Goal: Navigation & Orientation: Find specific page/section

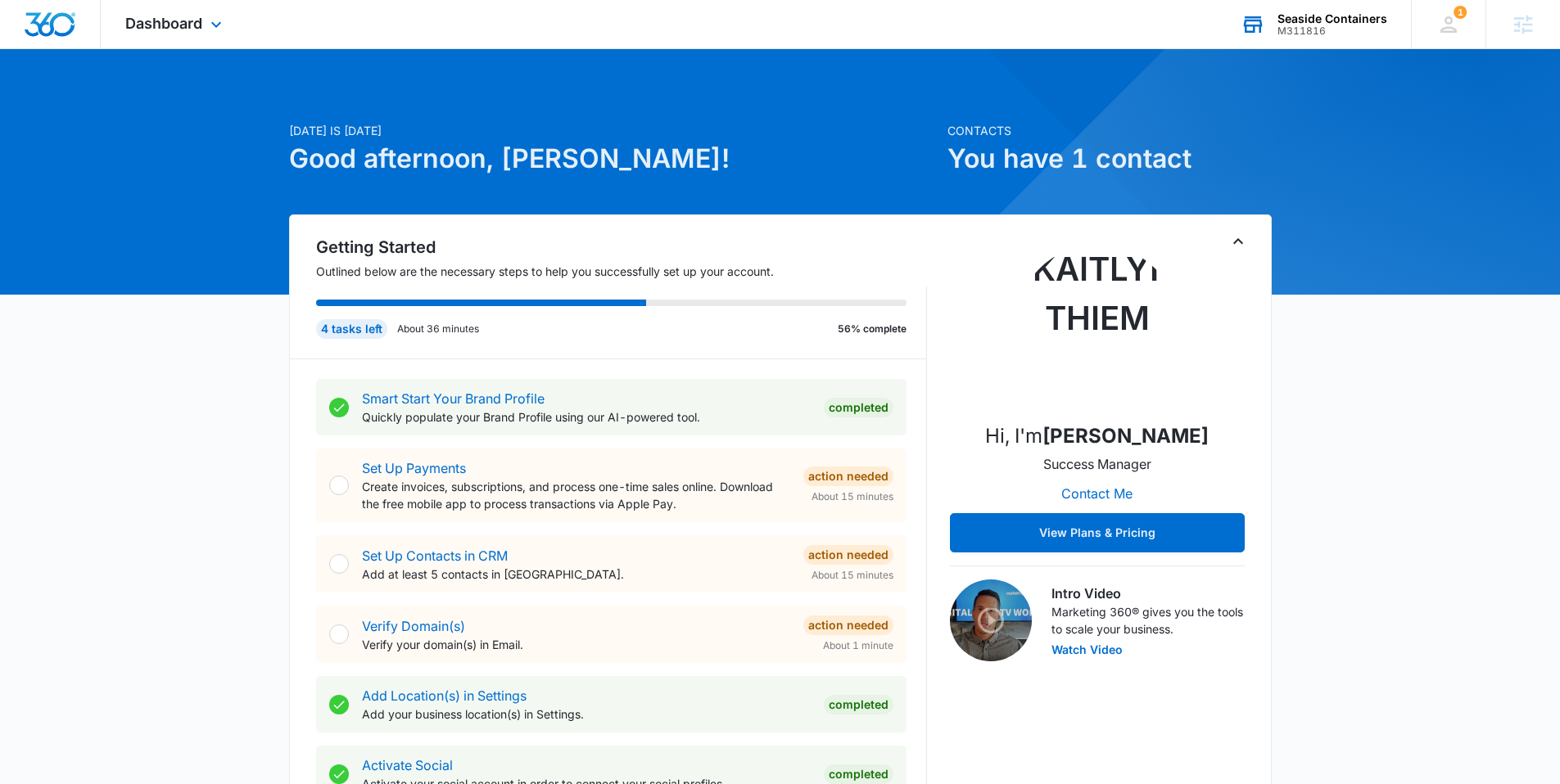
drag, startPoint x: 1280, startPoint y: 14, endPoint x: 1266, endPoint y: 12, distance: 14.1
click at [1280, 14] on div "Seaside Containers" at bounding box center [1332, 19] width 109 height 13
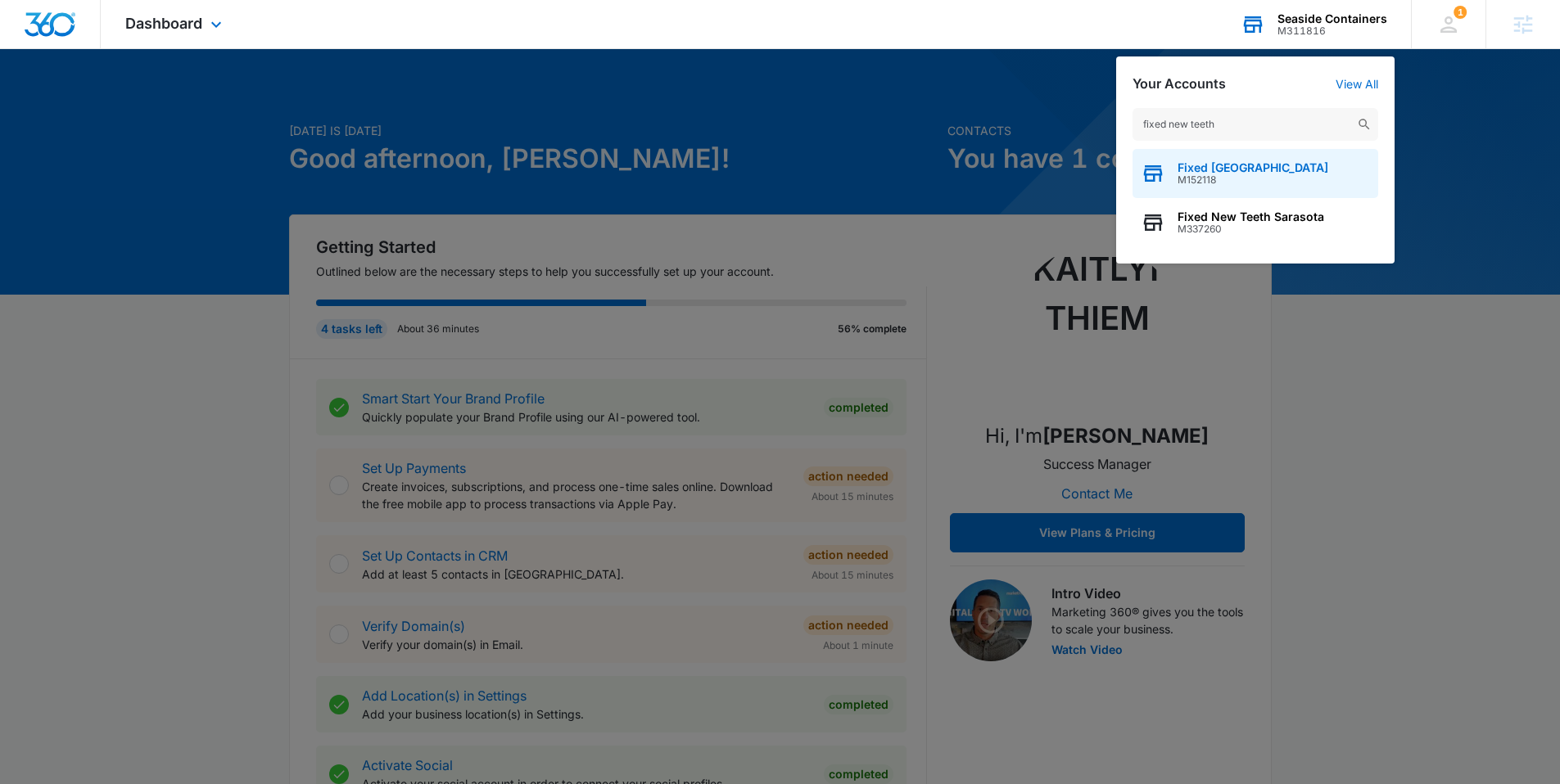
type input "fixed new teeth"
click at [1225, 166] on span "Fixed [GEOGRAPHIC_DATA]" at bounding box center [1253, 168] width 151 height 13
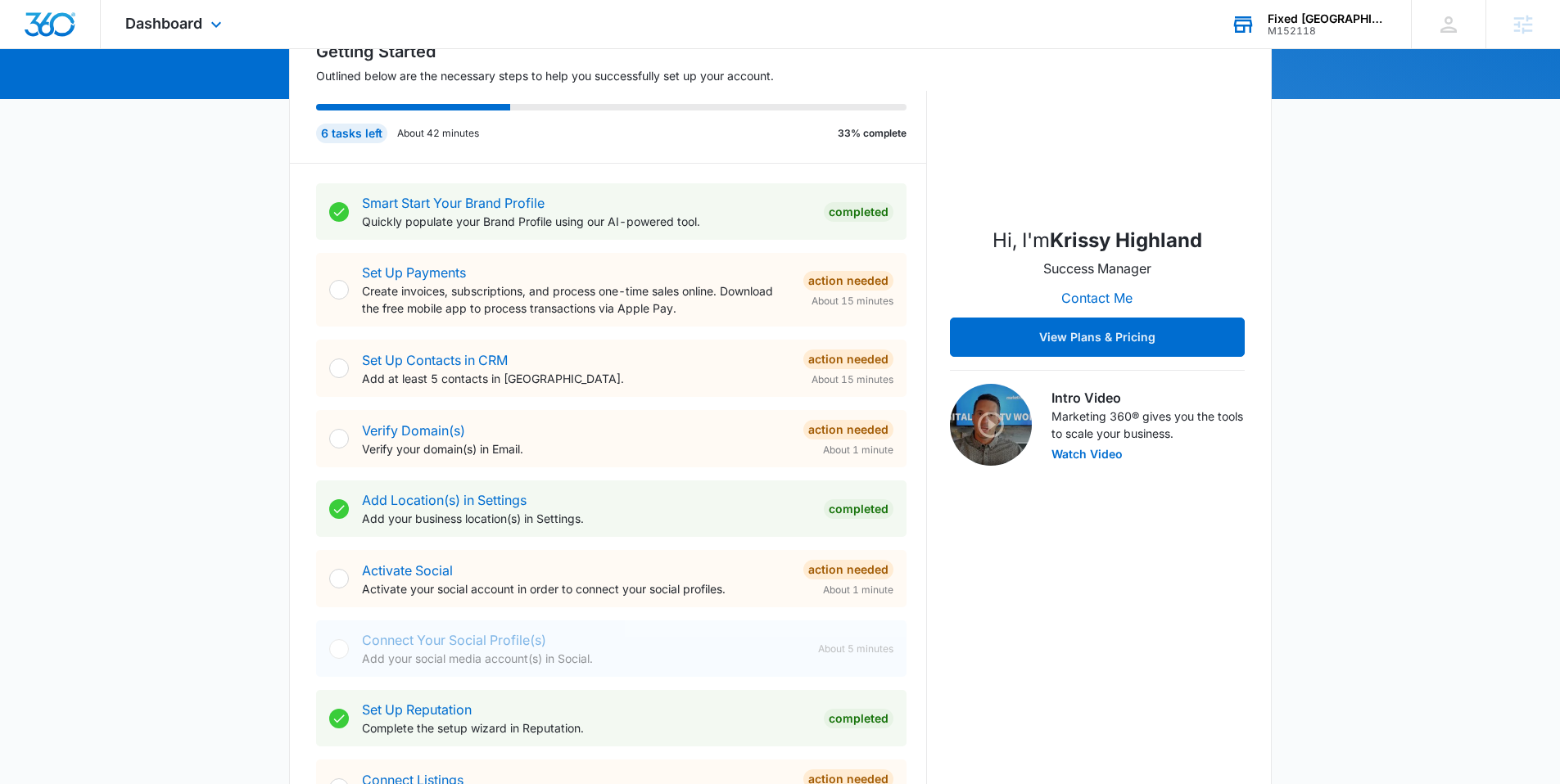
scroll to position [143, 0]
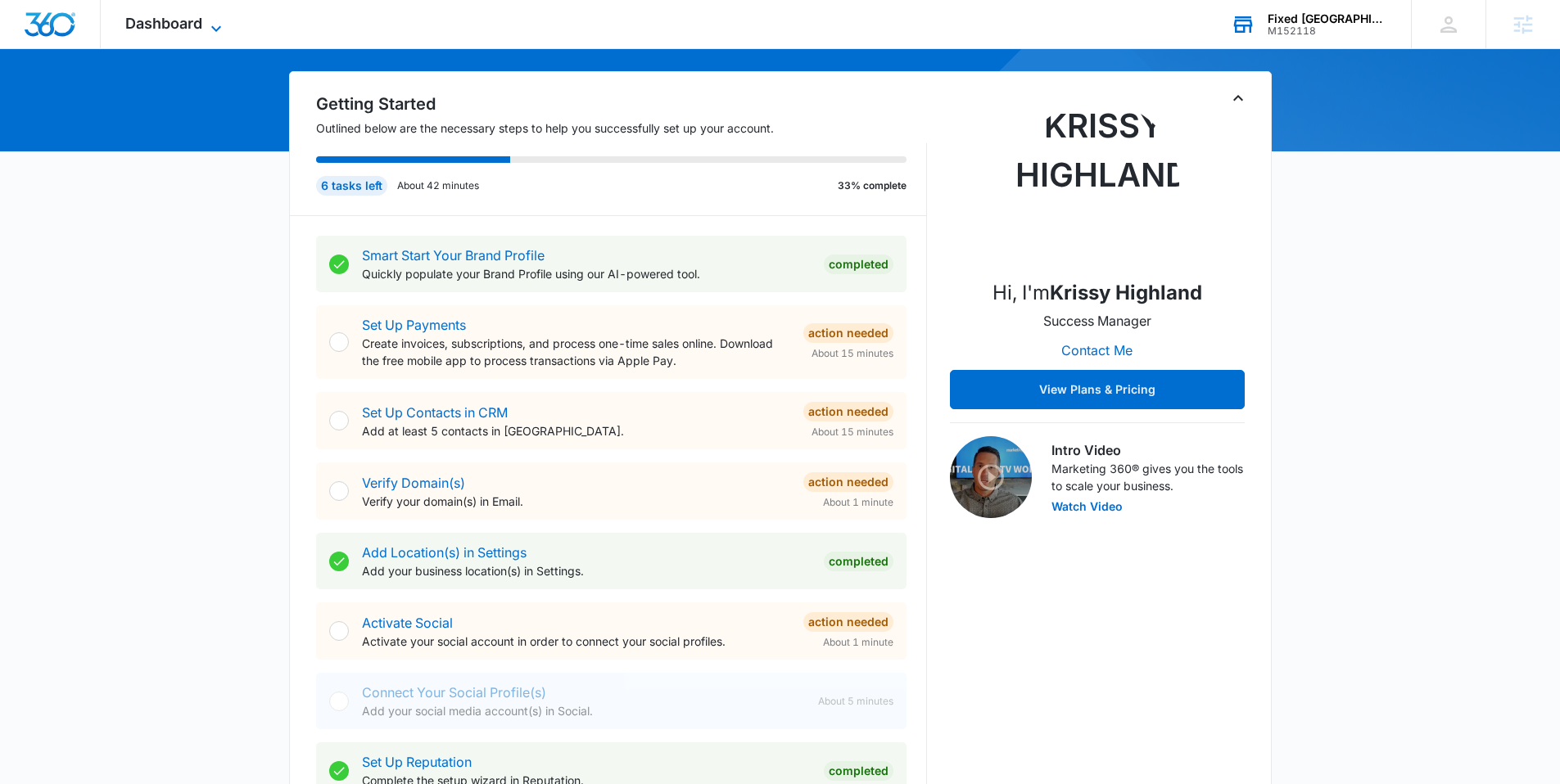
click at [192, 27] on span "Dashboard" at bounding box center [164, 23] width 77 height 17
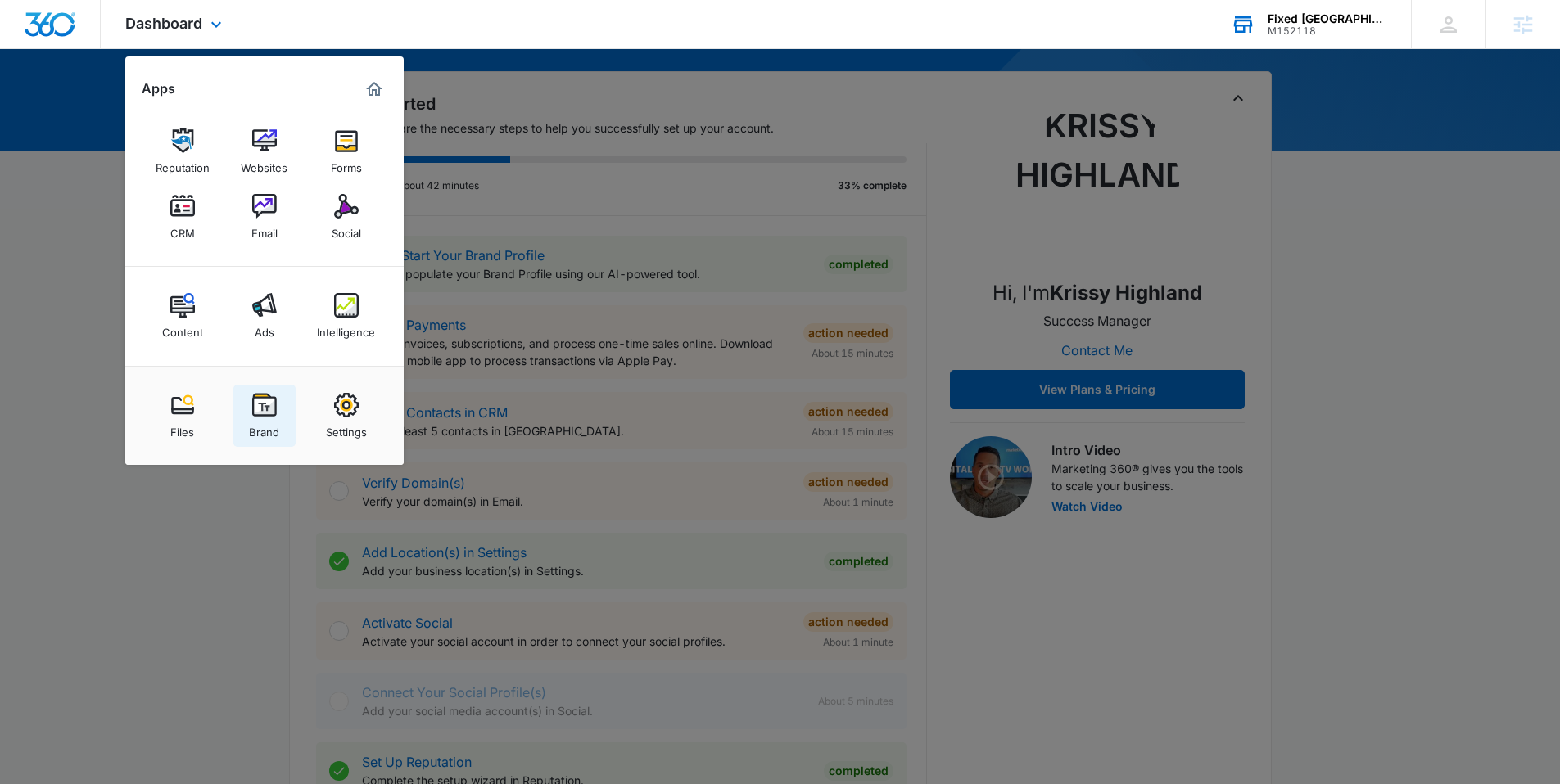
click at [258, 418] on div "Brand" at bounding box center [264, 428] width 31 height 21
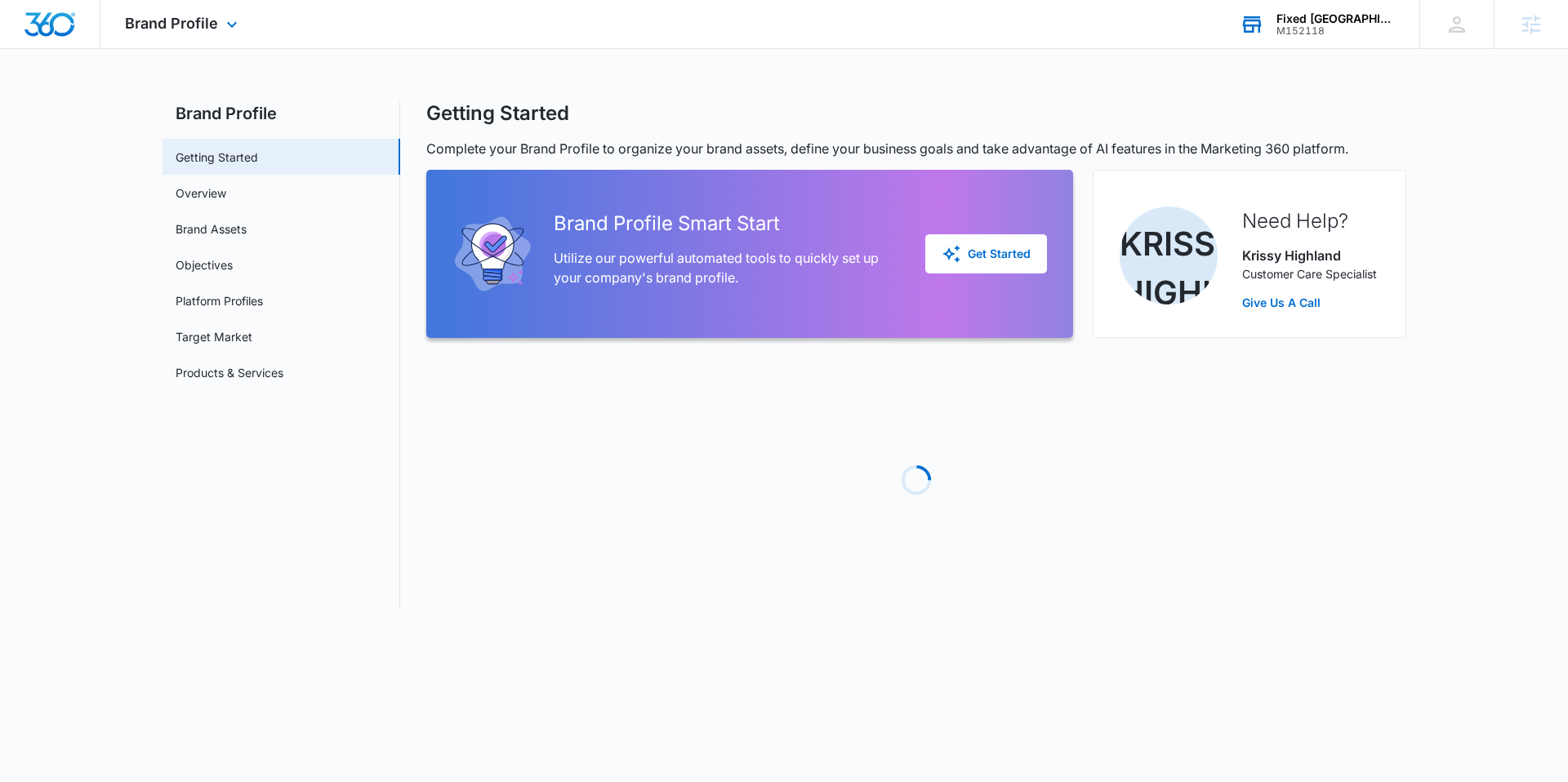
click at [219, 27] on div "Brand Profile Apps Reputation Websites Forms CRM Email Social Content Ads Intel…" at bounding box center [183, 24] width 166 height 48
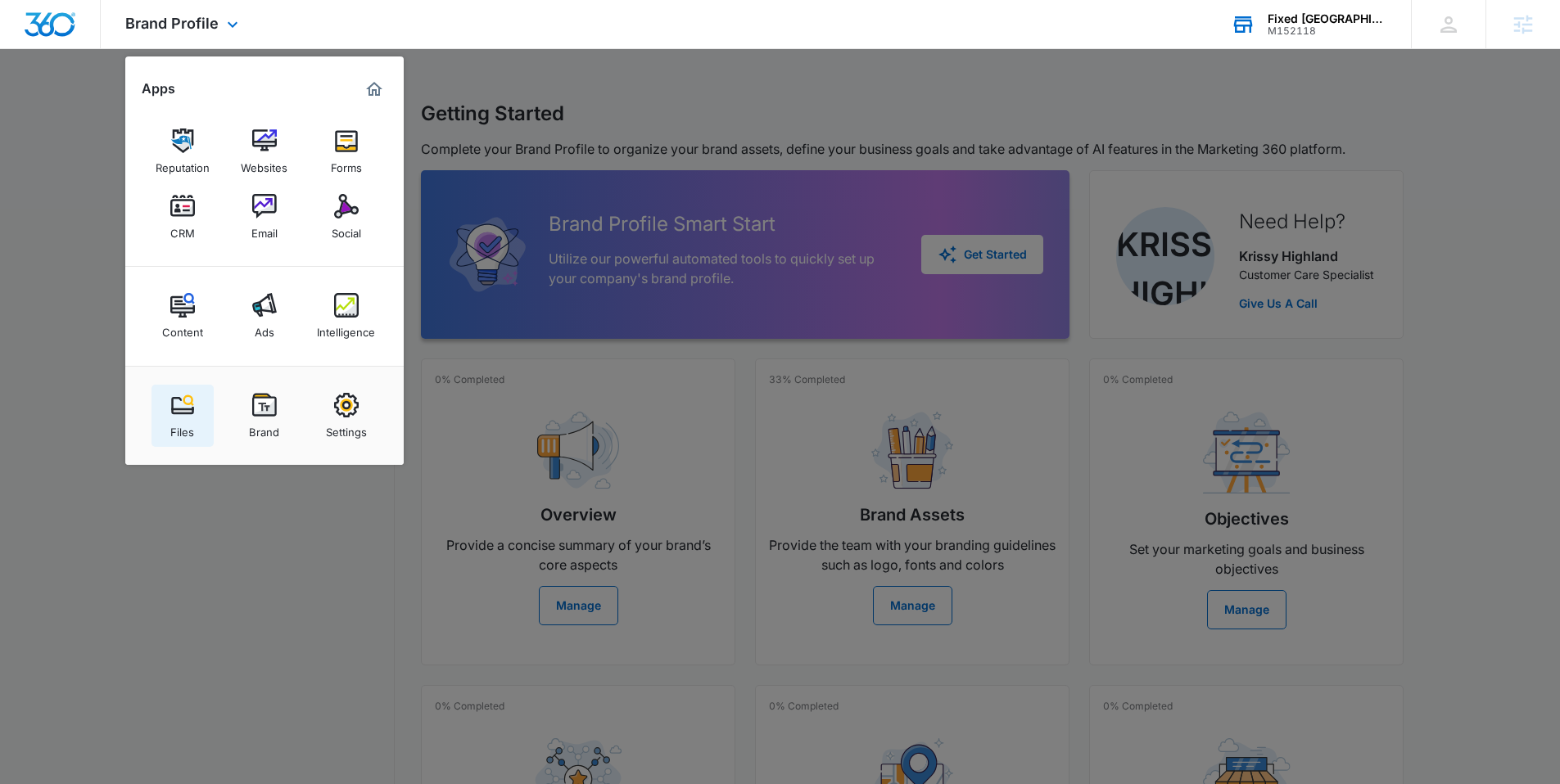
click at [212, 408] on link "Files" at bounding box center [182, 416] width 62 height 62
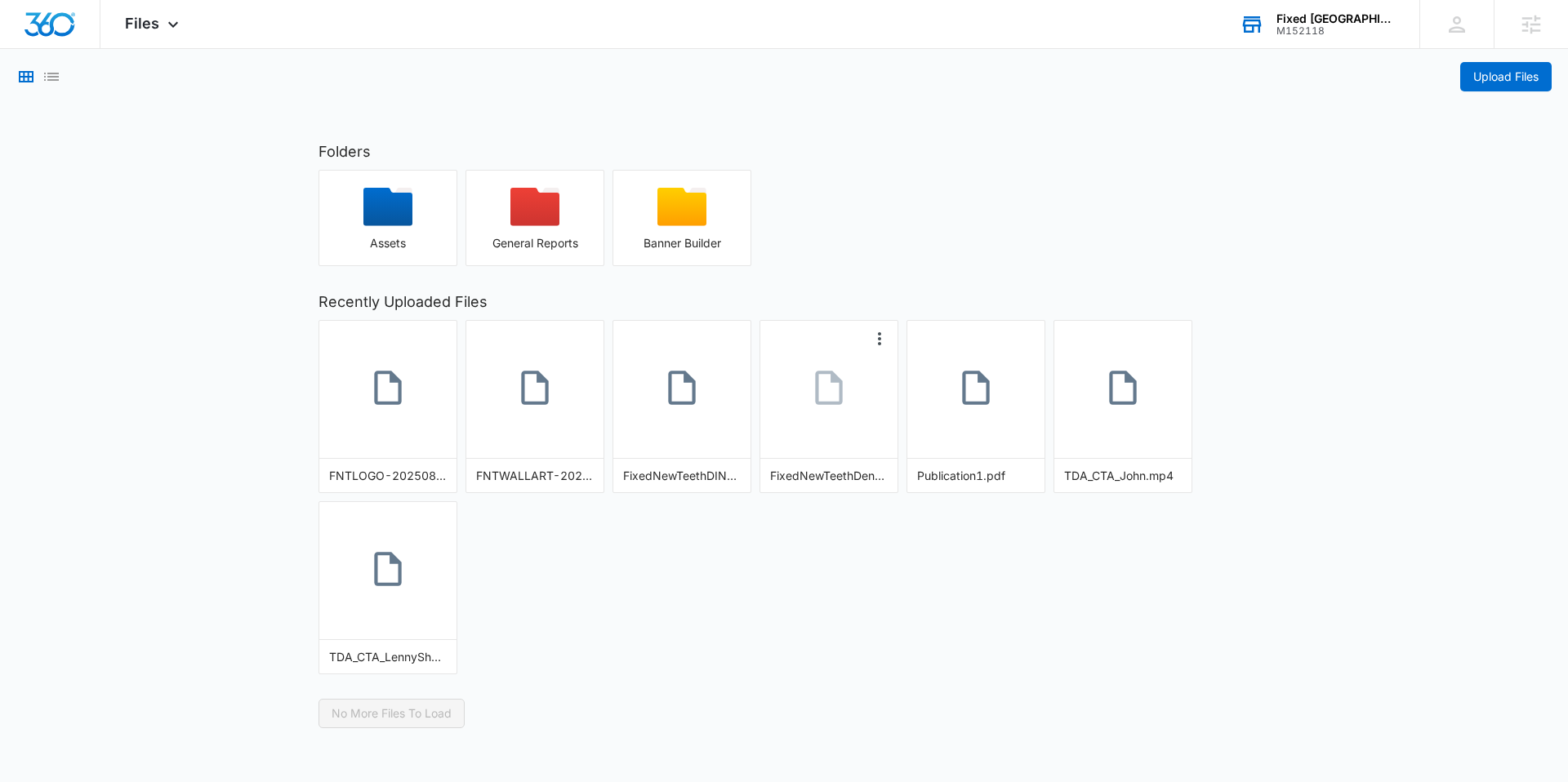
click at [818, 411] on link at bounding box center [828, 390] width 137 height 91
click at [525, 369] on icon at bounding box center [534, 388] width 41 height 41
click at [404, 559] on icon at bounding box center [388, 569] width 41 height 41
click at [1136, 405] on icon at bounding box center [1123, 388] width 41 height 41
click at [989, 402] on icon at bounding box center [975, 388] width 27 height 34
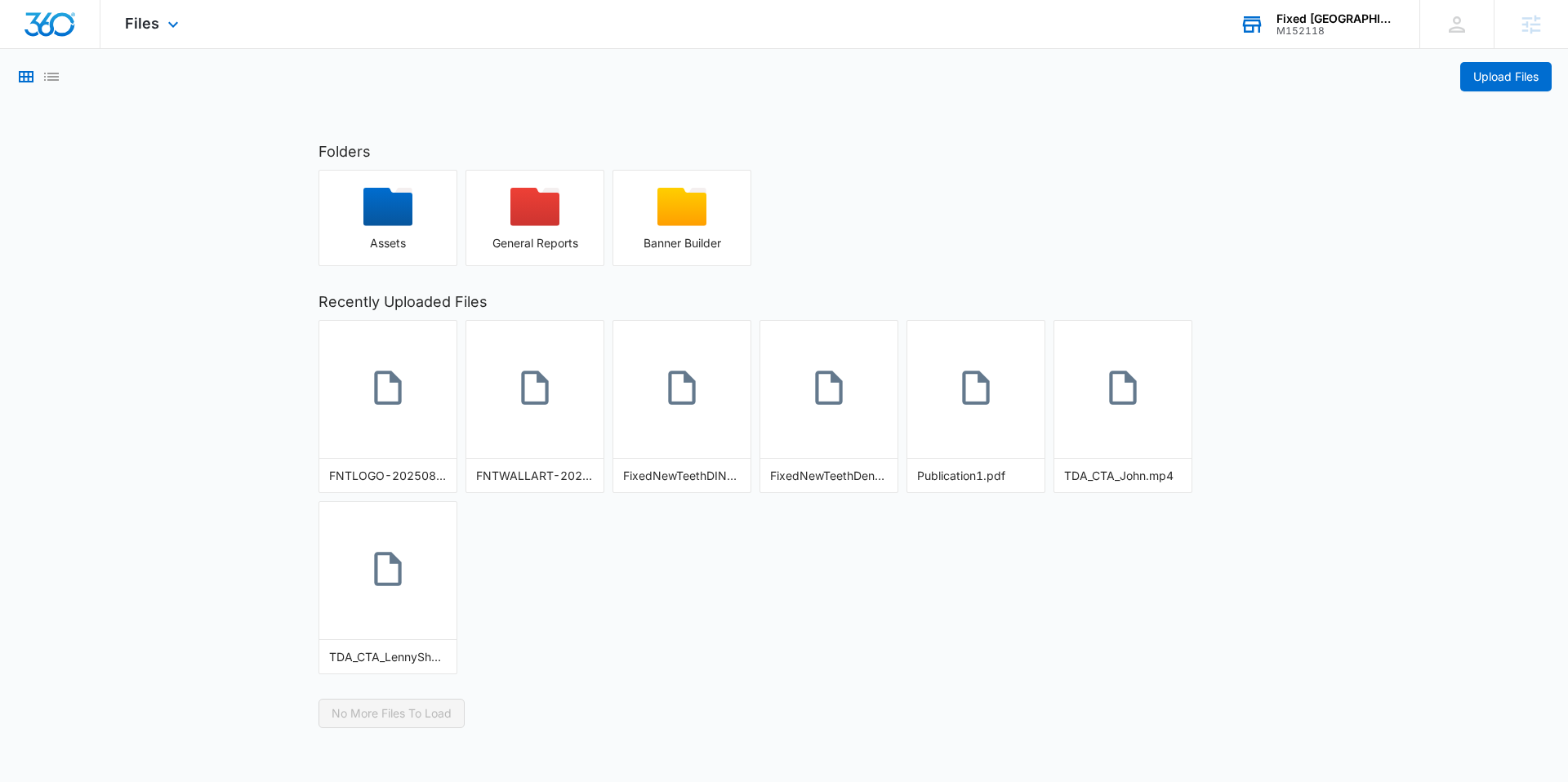
click at [159, 28] on div "Files Apps Reputation Websites Forms CRM Email Social Content Ads Intelligence …" at bounding box center [154, 24] width 107 height 48
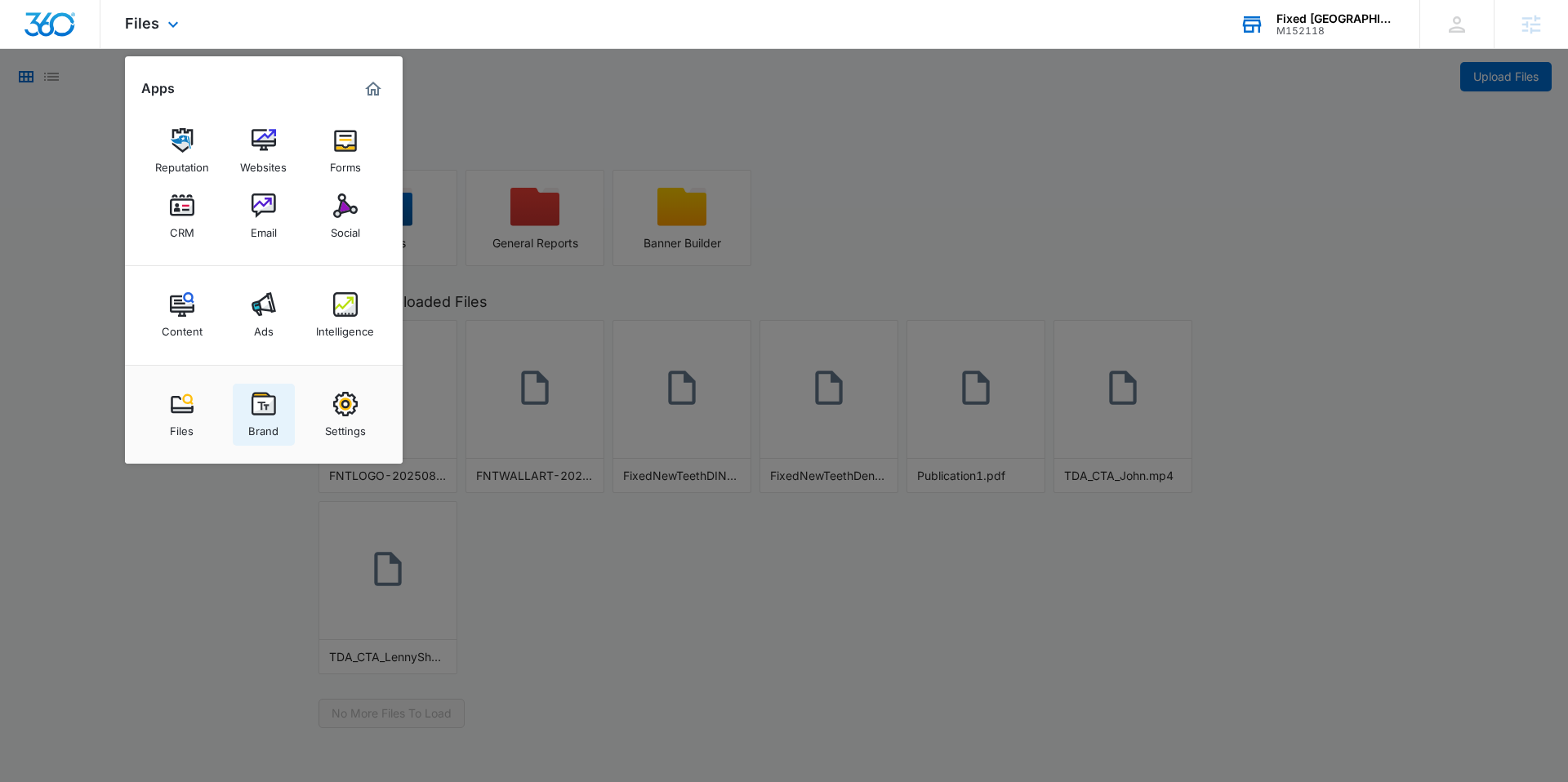
click at [269, 402] on img at bounding box center [264, 405] width 25 height 25
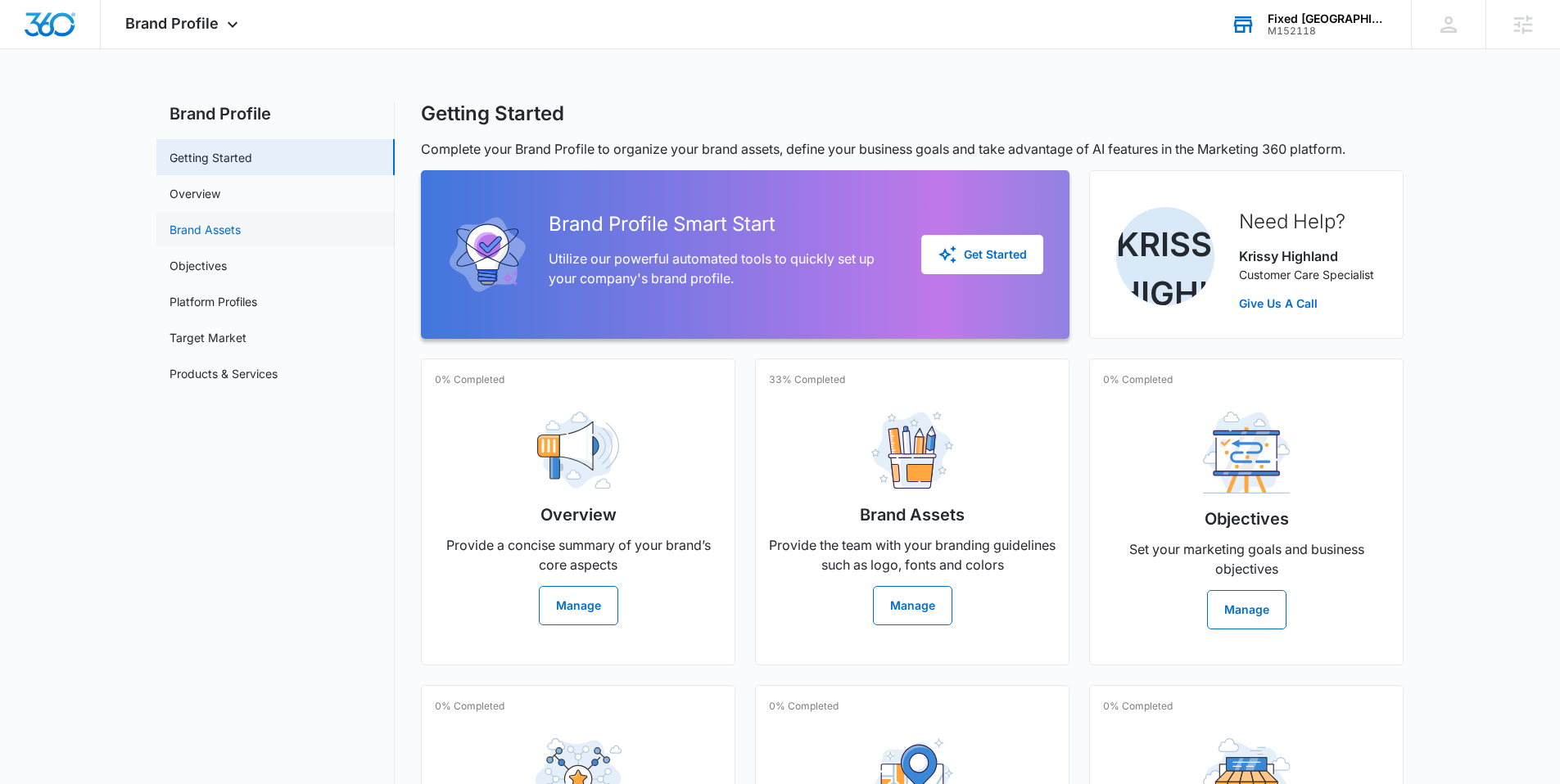
click at [216, 235] on link "Brand Assets" at bounding box center [205, 229] width 71 height 17
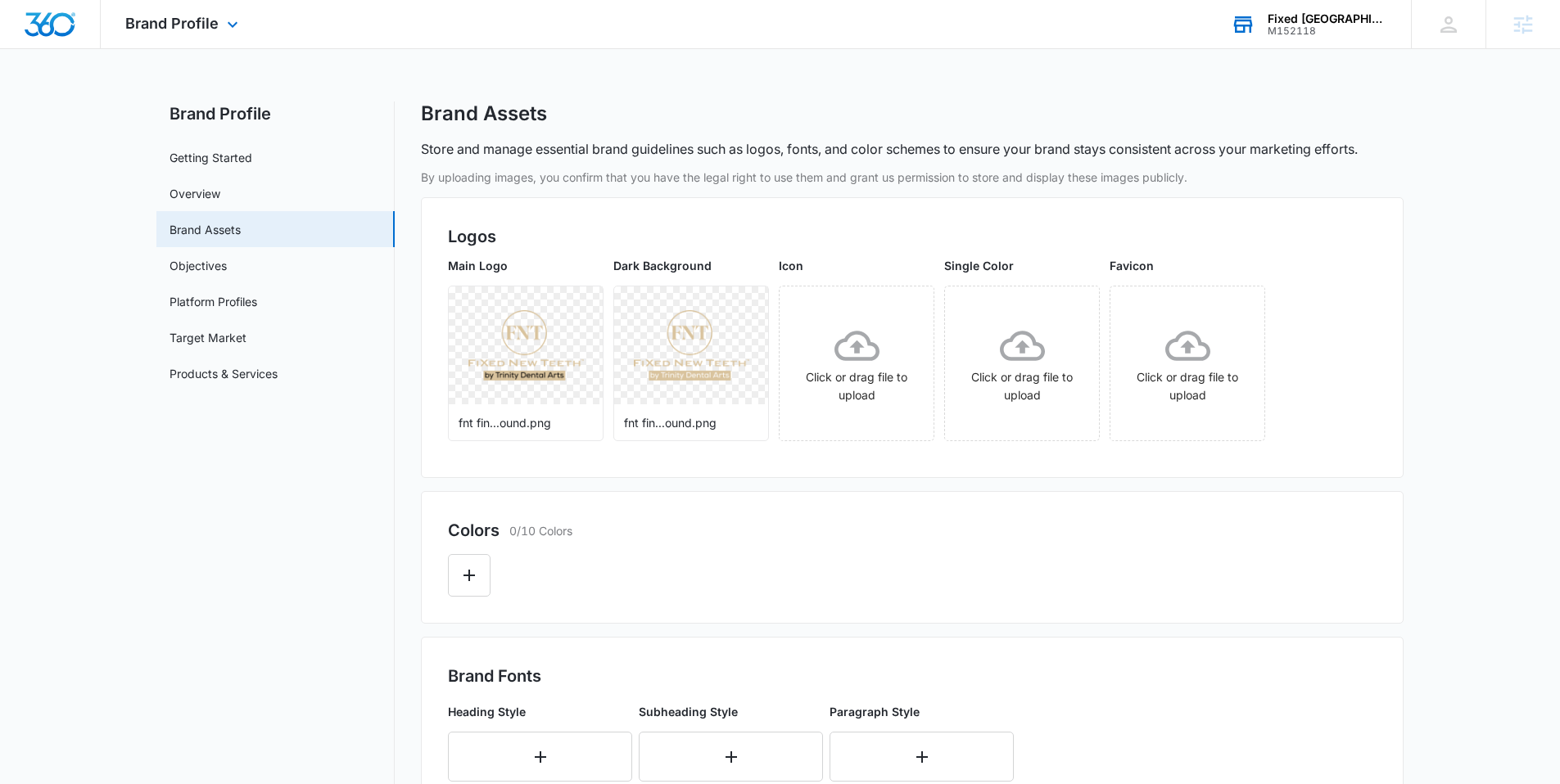
click at [52, 18] on img "Dashboard" at bounding box center [50, 25] width 53 height 25
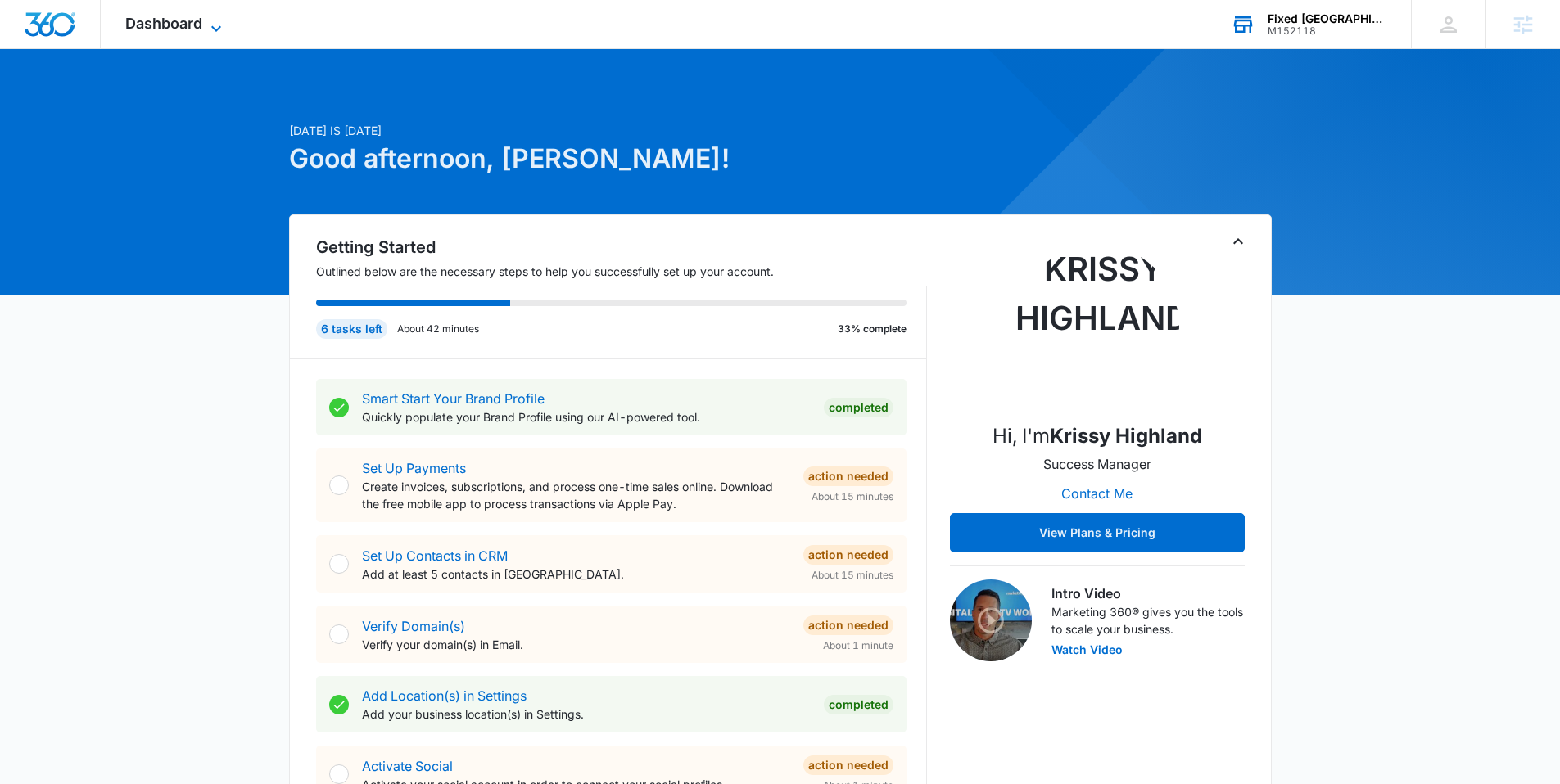
click at [220, 29] on icon at bounding box center [216, 29] width 19 height 19
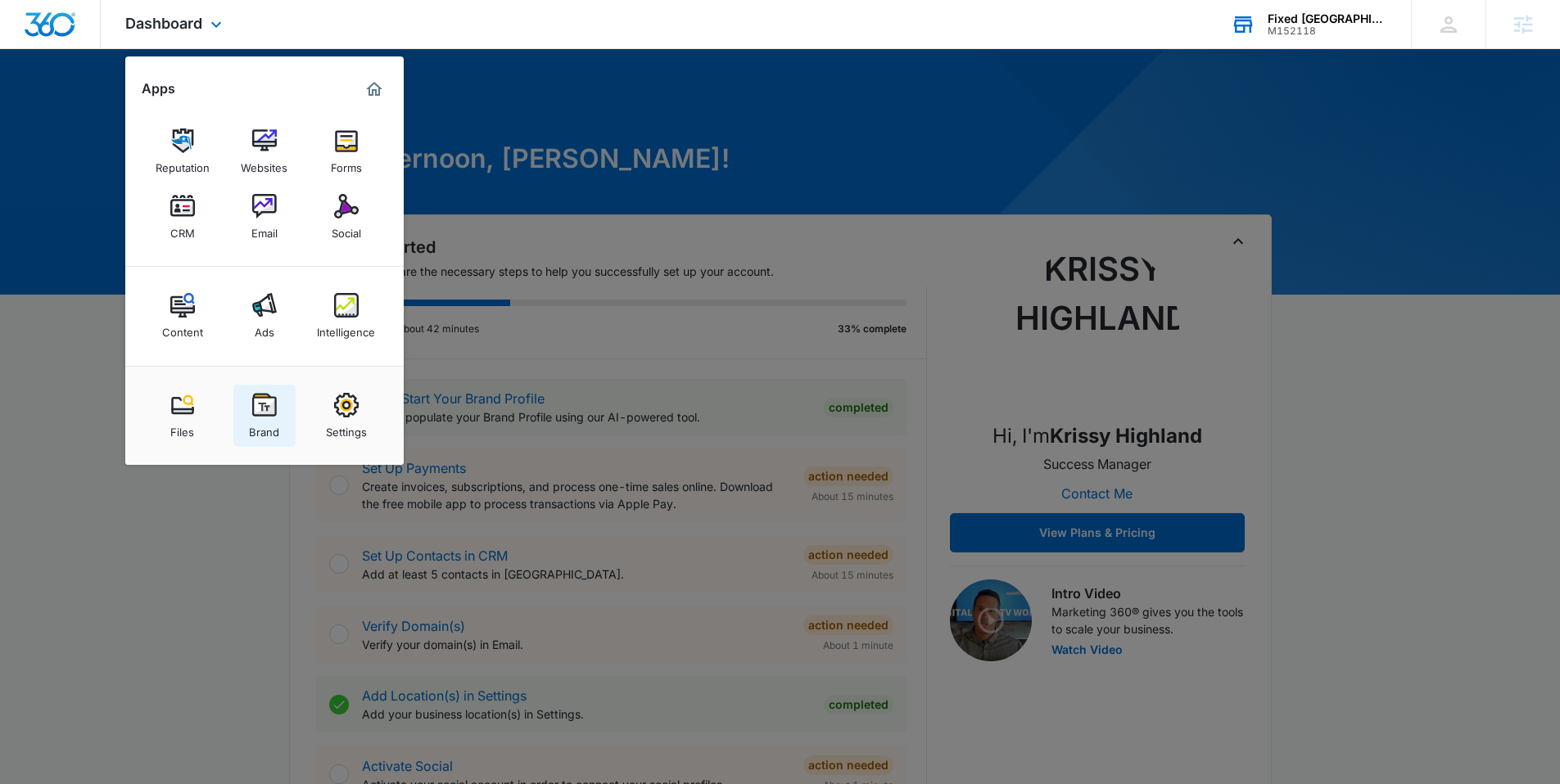
click at [257, 416] on img at bounding box center [265, 406] width 25 height 25
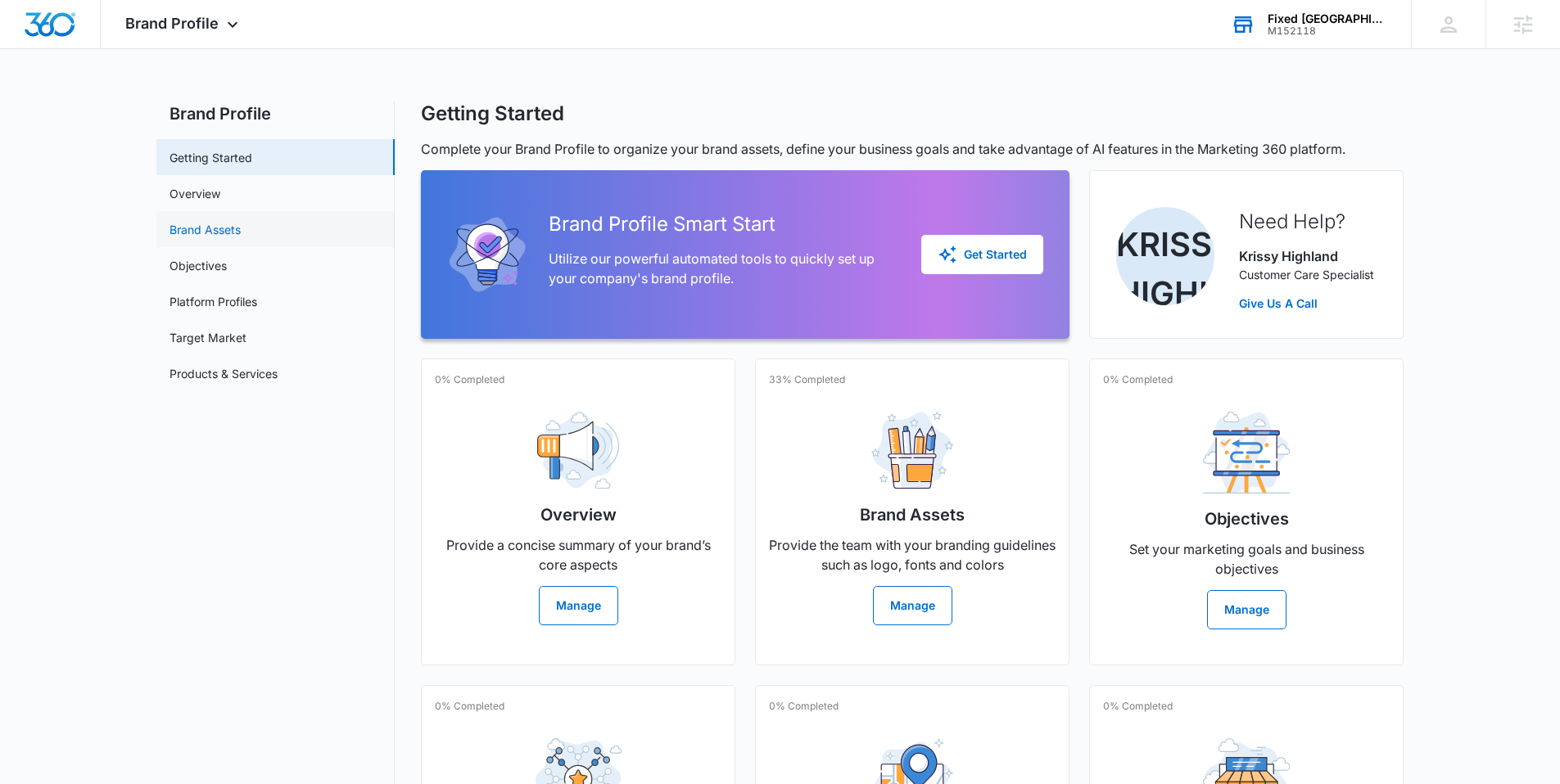
click at [225, 221] on link "Brand Assets" at bounding box center [205, 229] width 71 height 17
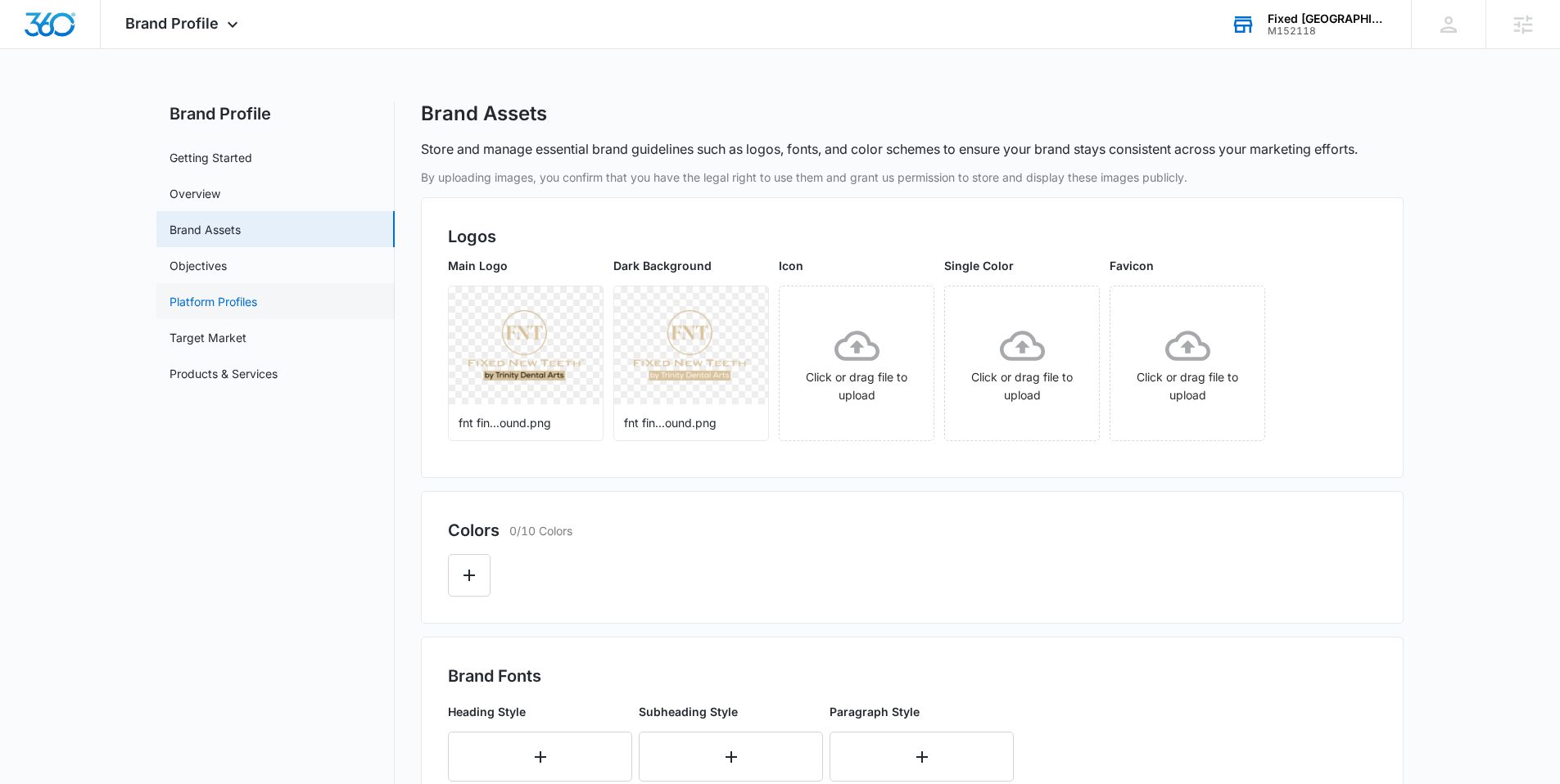
click at [208, 310] on link "Platform Profiles" at bounding box center [213, 301] width 87 height 17
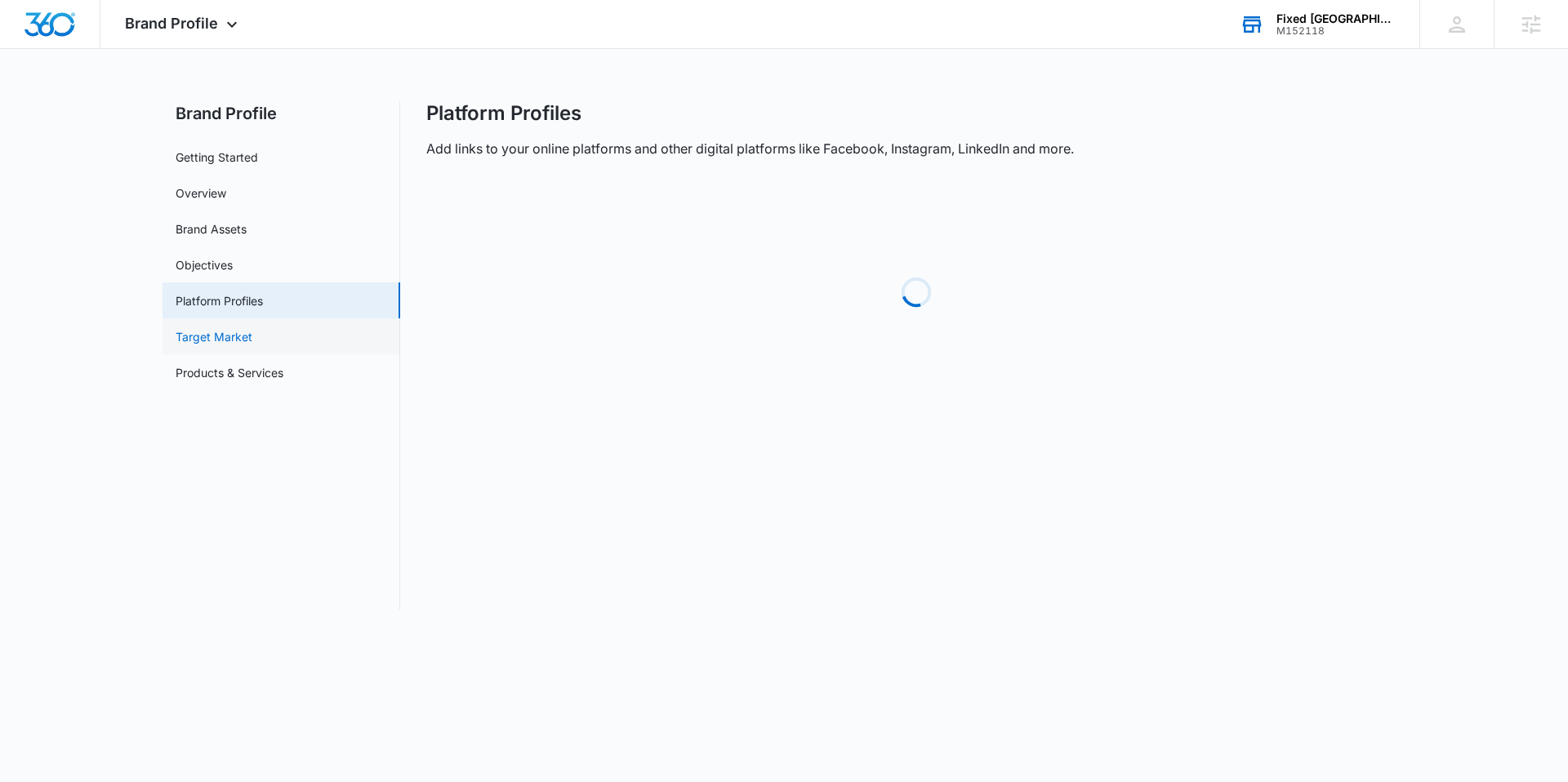
click at [207, 328] on link "Target Market" at bounding box center [213, 337] width 77 height 17
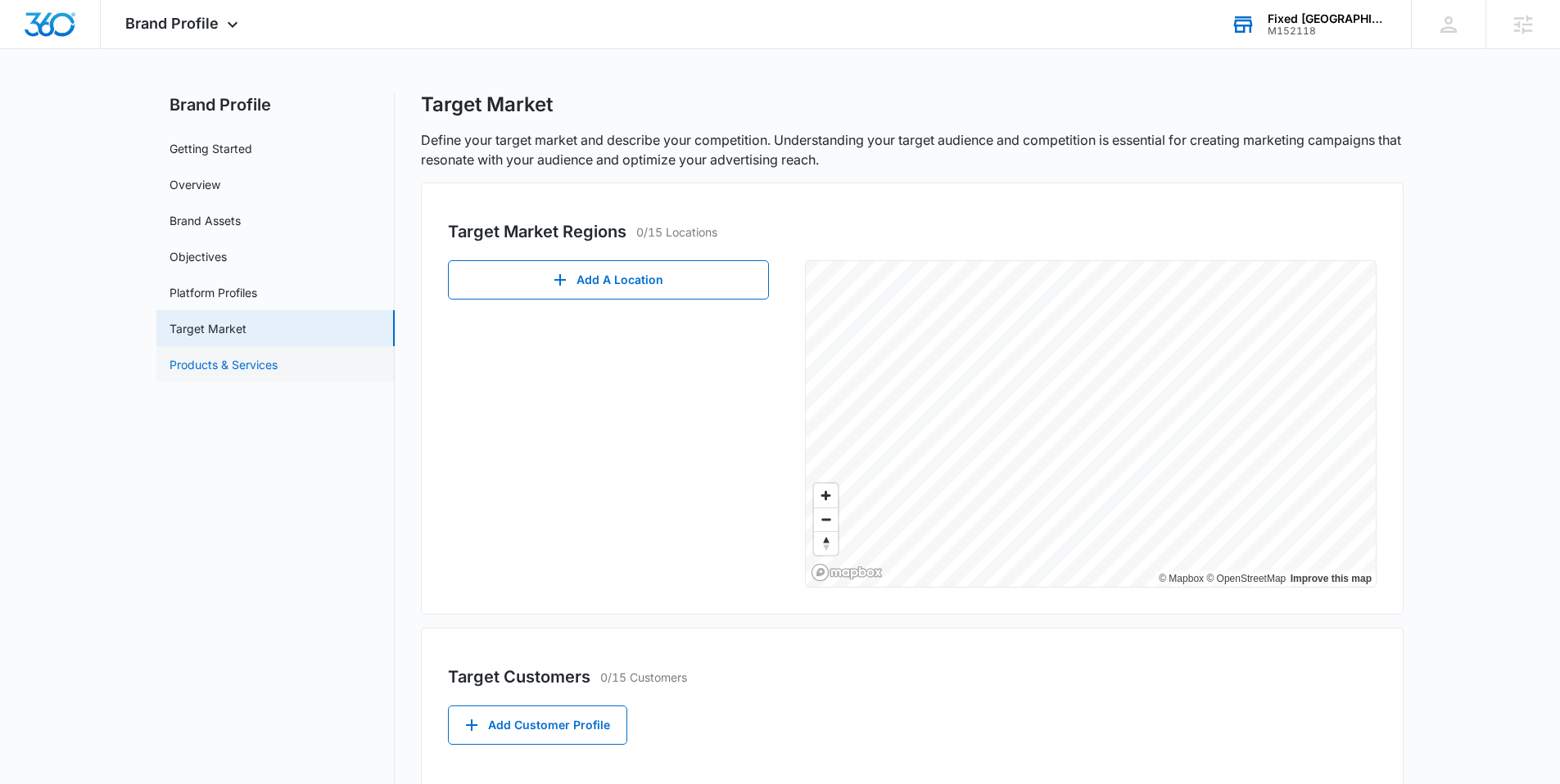
scroll to position [12, 0]
click at [223, 286] on link "Platform Profiles" at bounding box center [213, 290] width 87 height 17
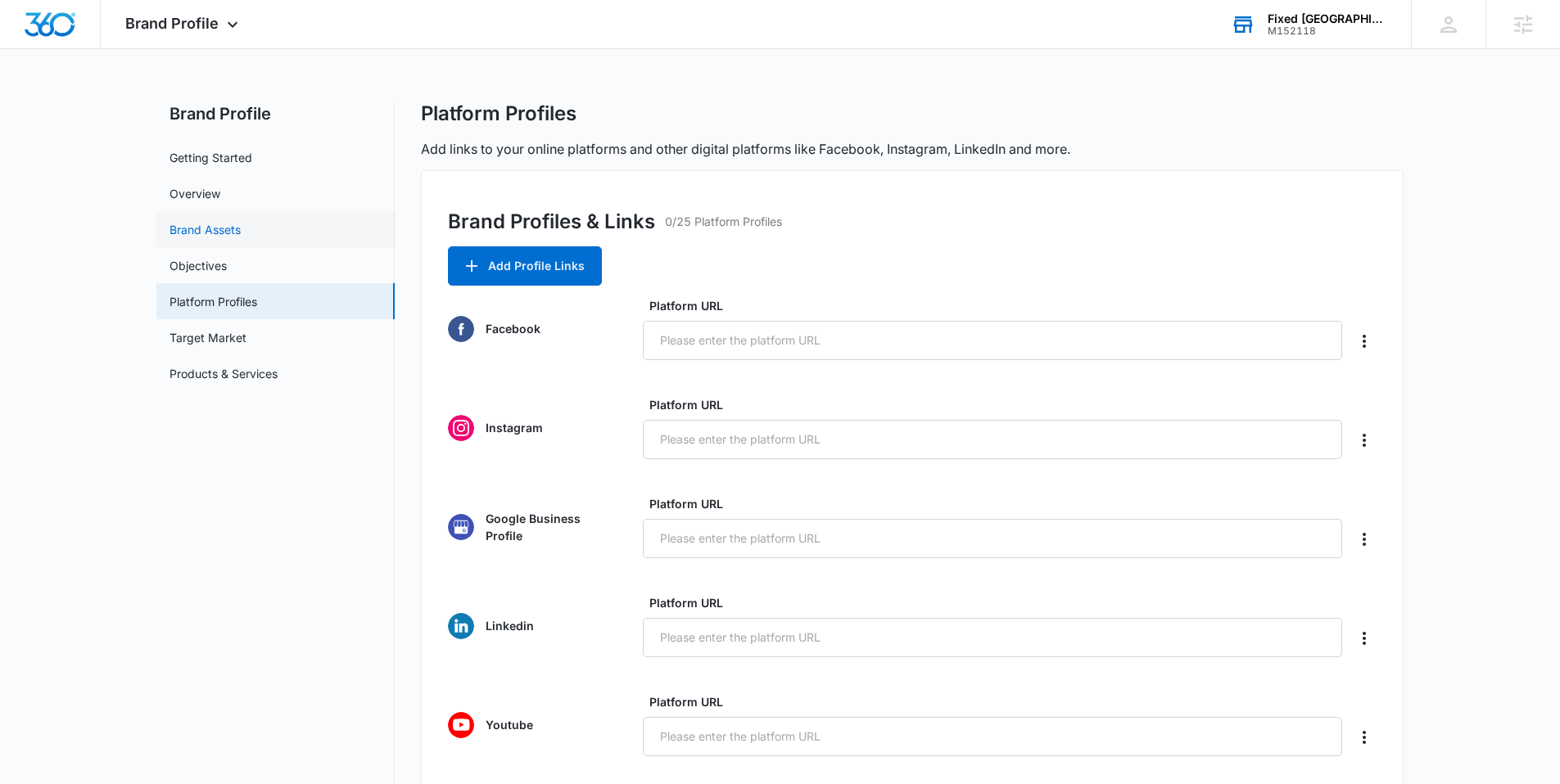
click at [241, 229] on link "Brand Assets" at bounding box center [205, 229] width 71 height 17
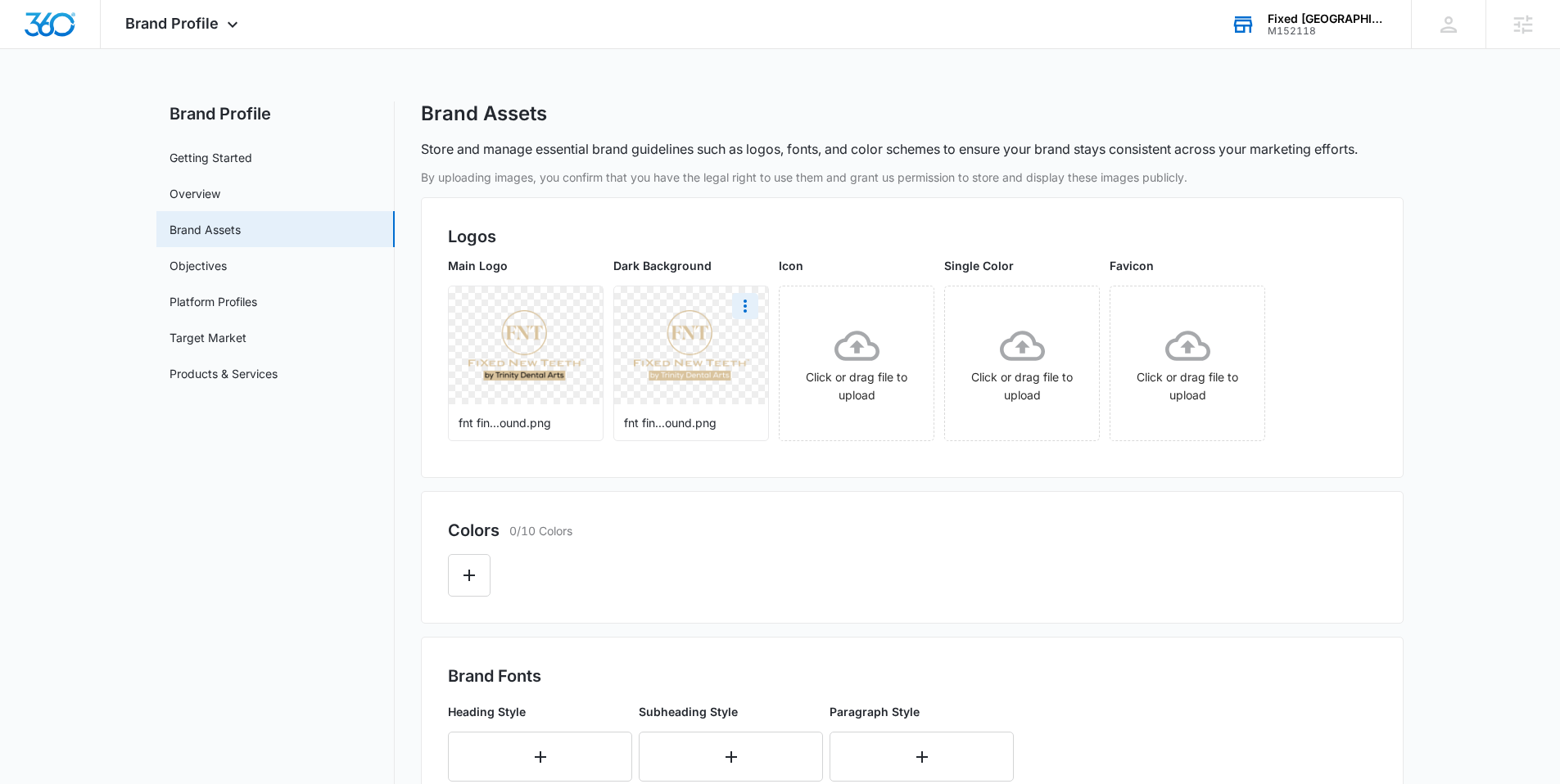
scroll to position [3, 0]
click at [235, 305] on link "Platform Profiles" at bounding box center [213, 298] width 87 height 17
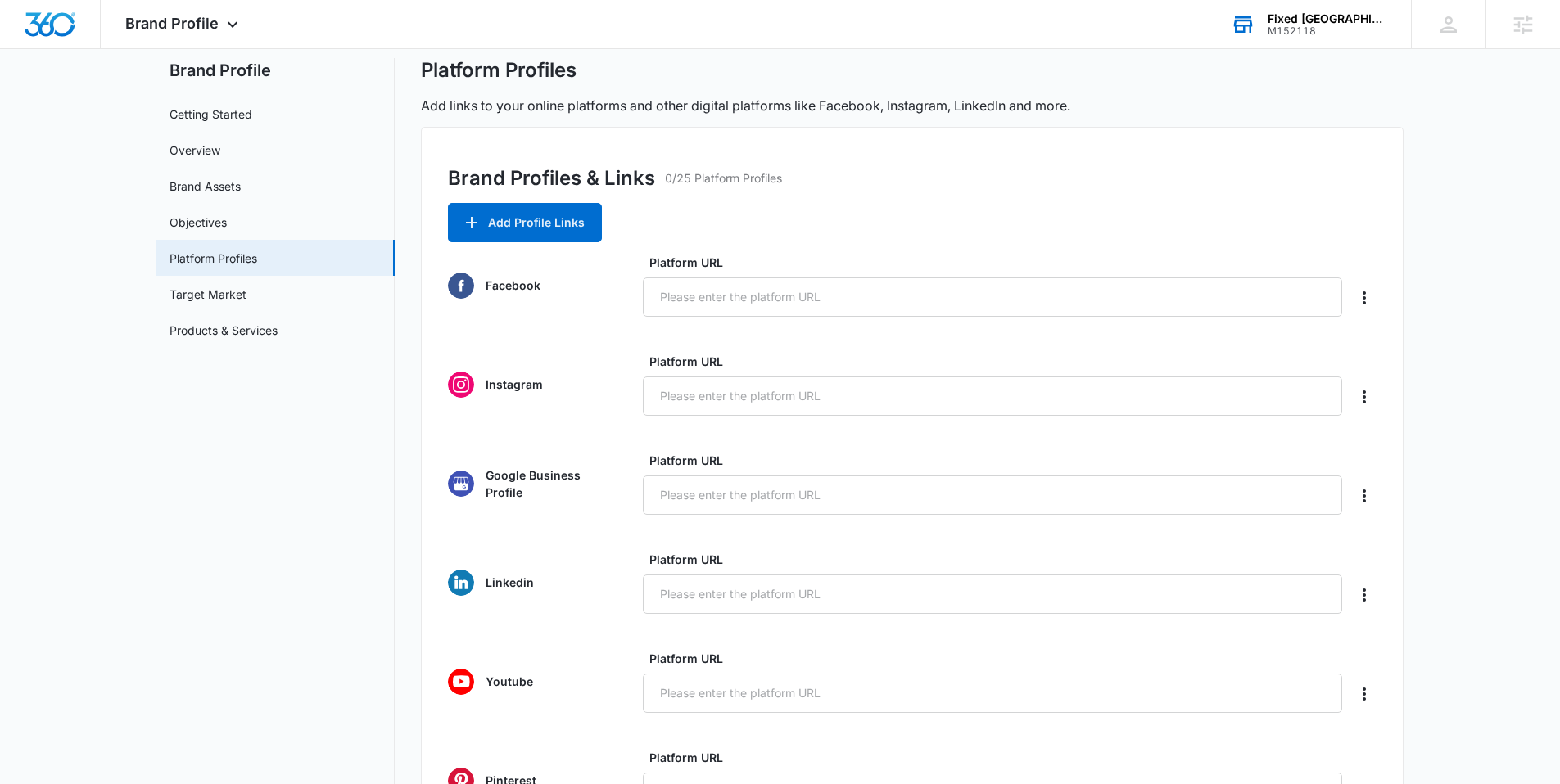
scroll to position [76, 0]
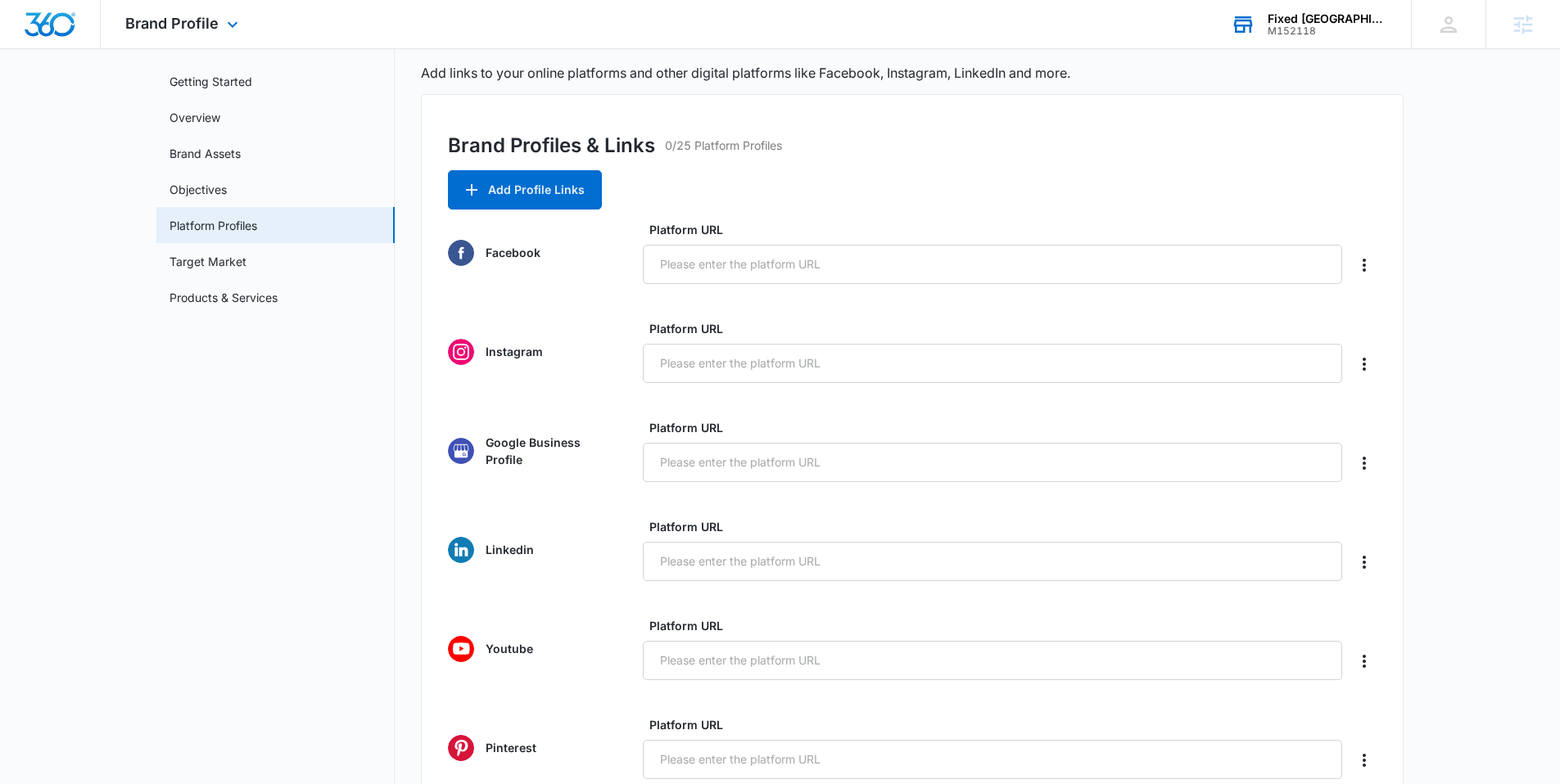
click at [46, 19] on img "Dashboard" at bounding box center [50, 25] width 53 height 25
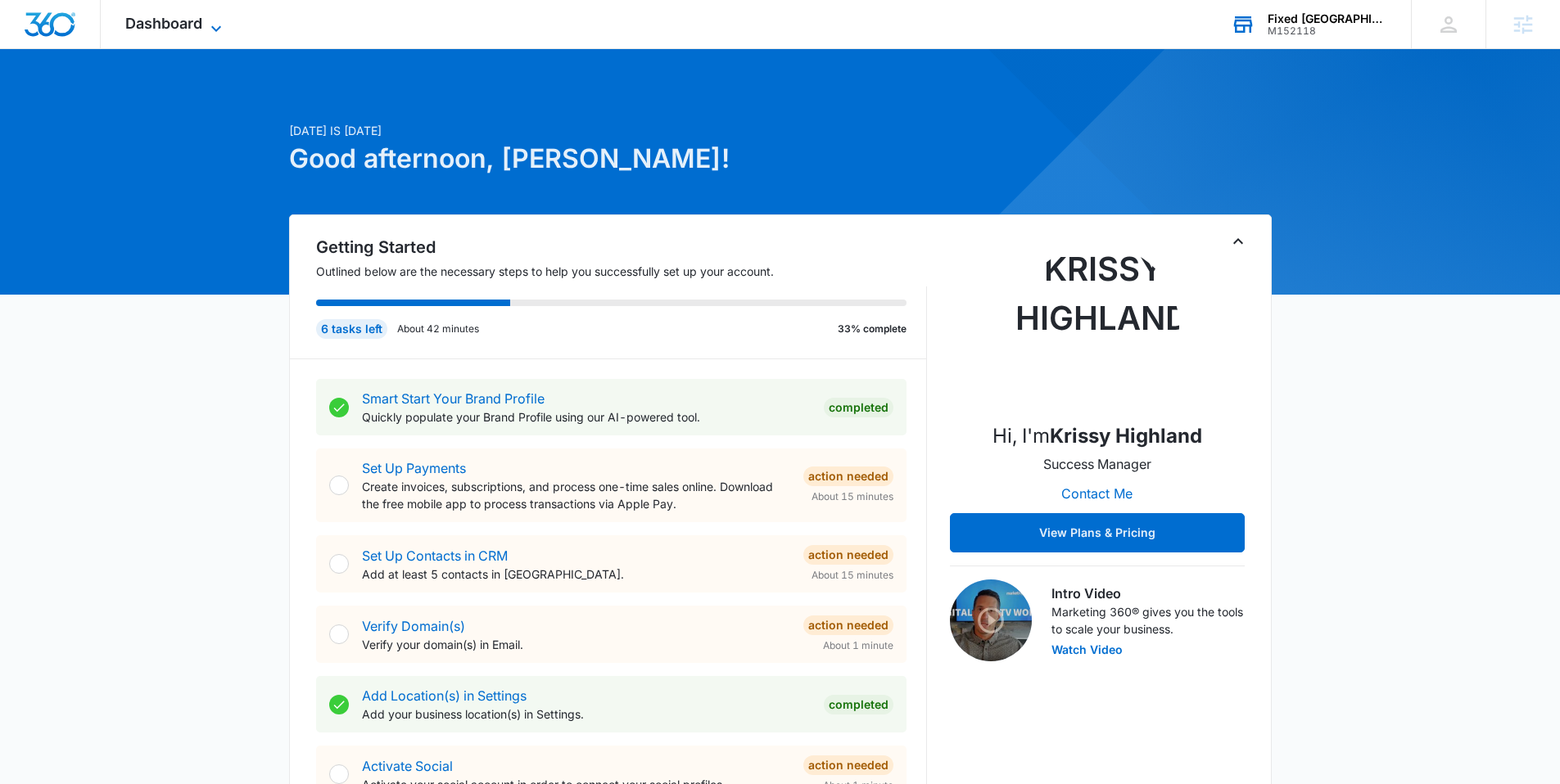
click at [172, 30] on span "Dashboard" at bounding box center [164, 23] width 77 height 17
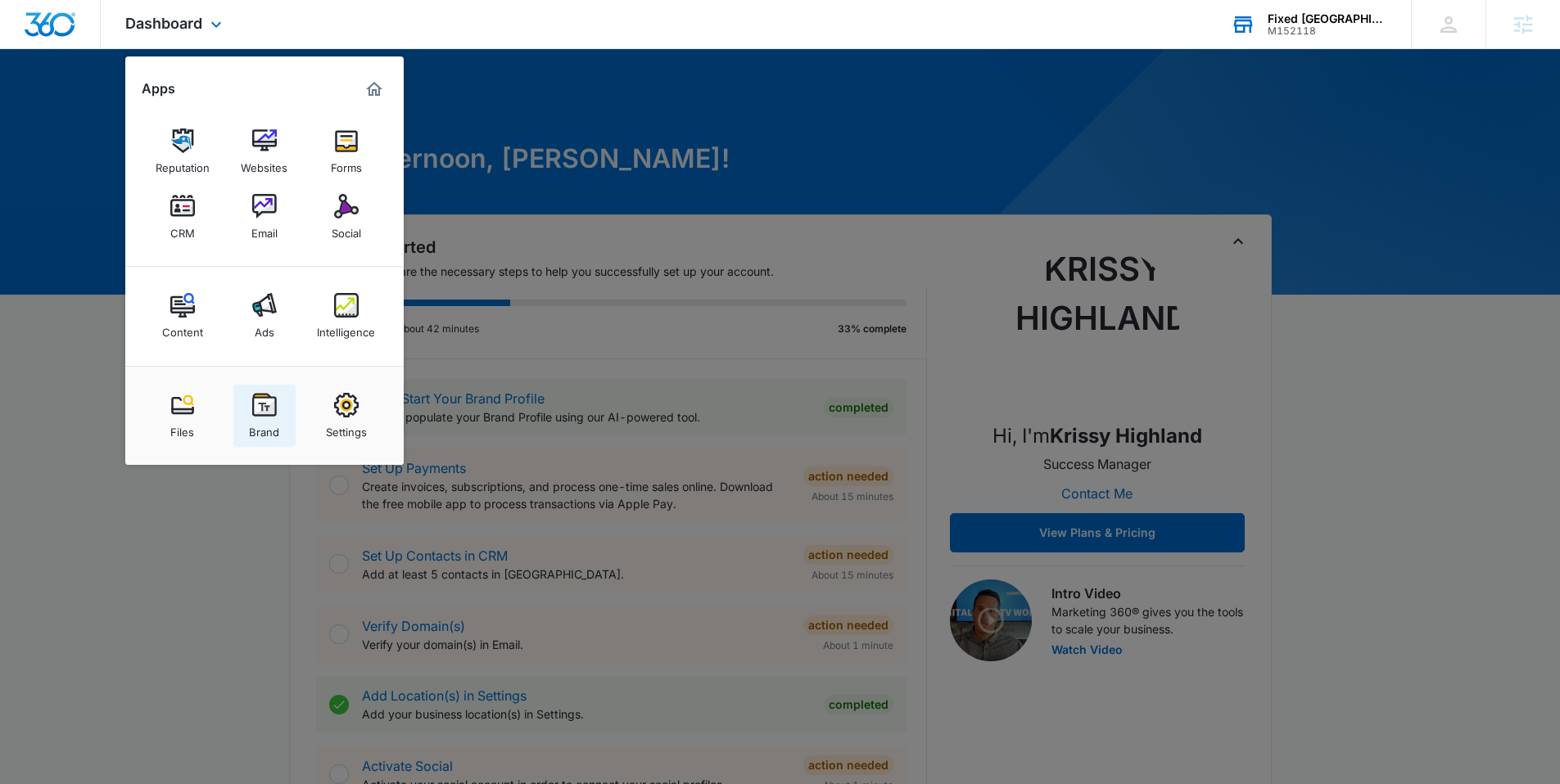
click at [274, 413] on img at bounding box center [265, 406] width 25 height 25
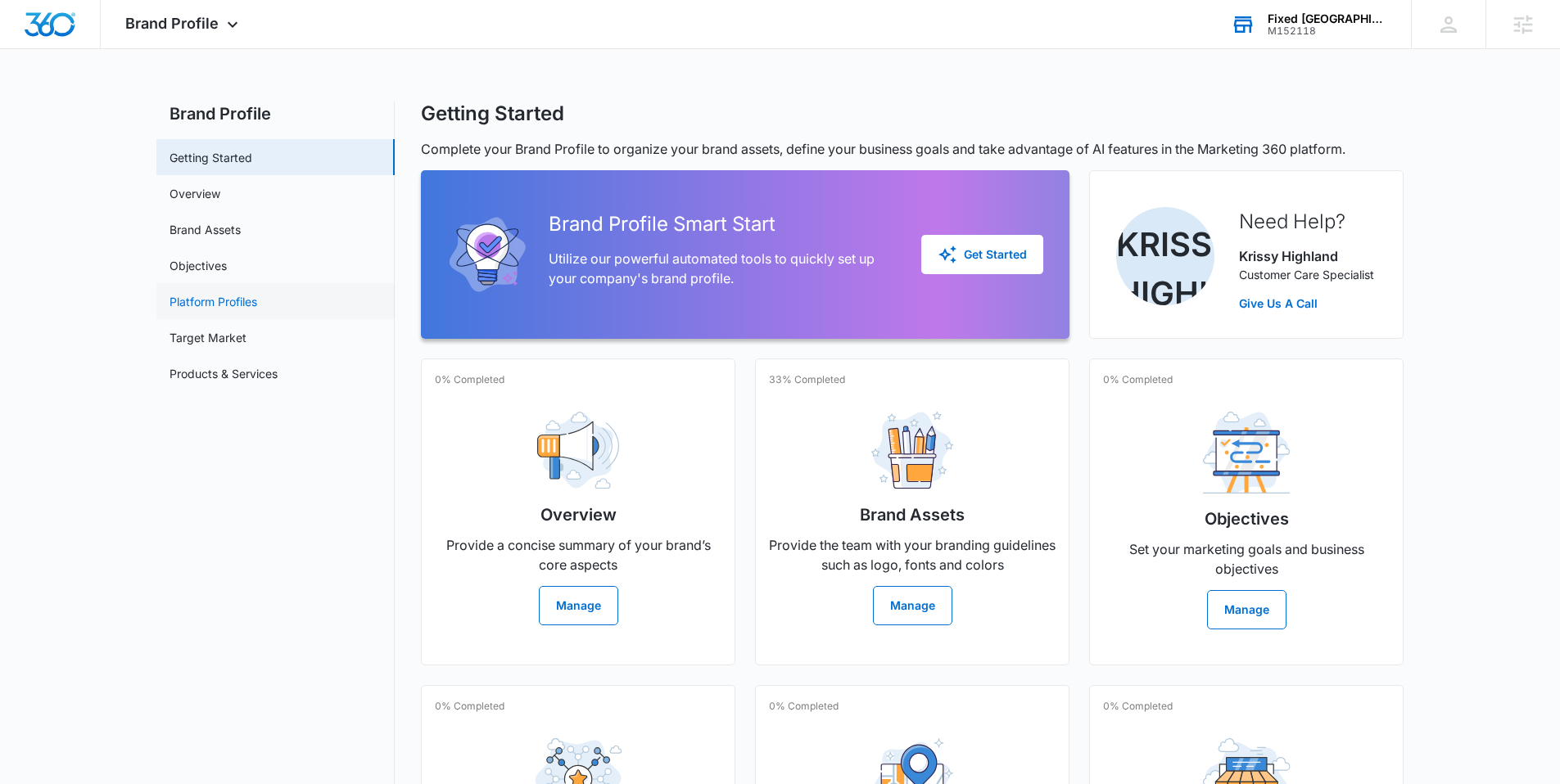
click at [244, 304] on link "Platform Profiles" at bounding box center [213, 301] width 87 height 17
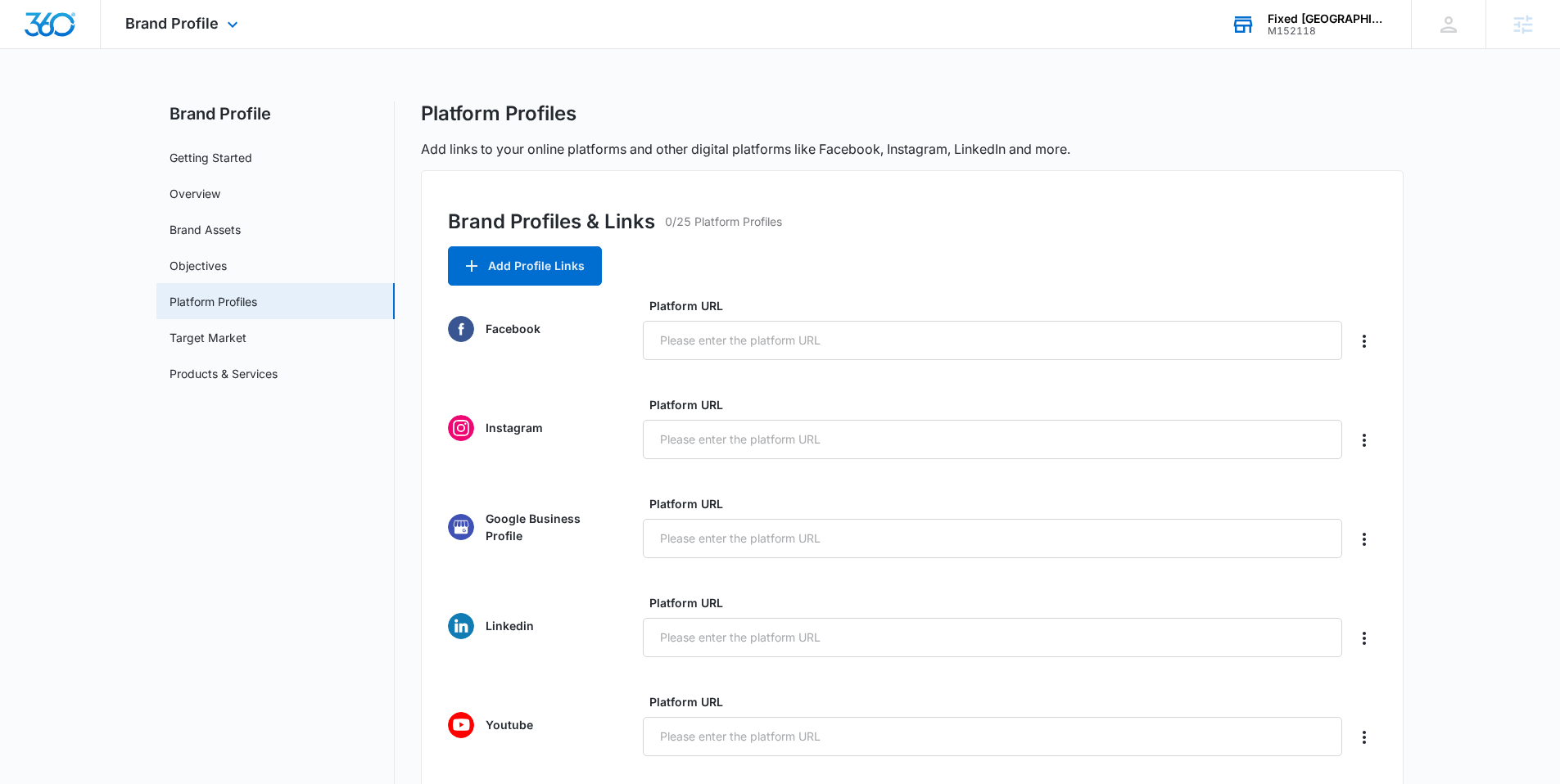
click at [59, 23] on img "Dashboard" at bounding box center [50, 25] width 53 height 25
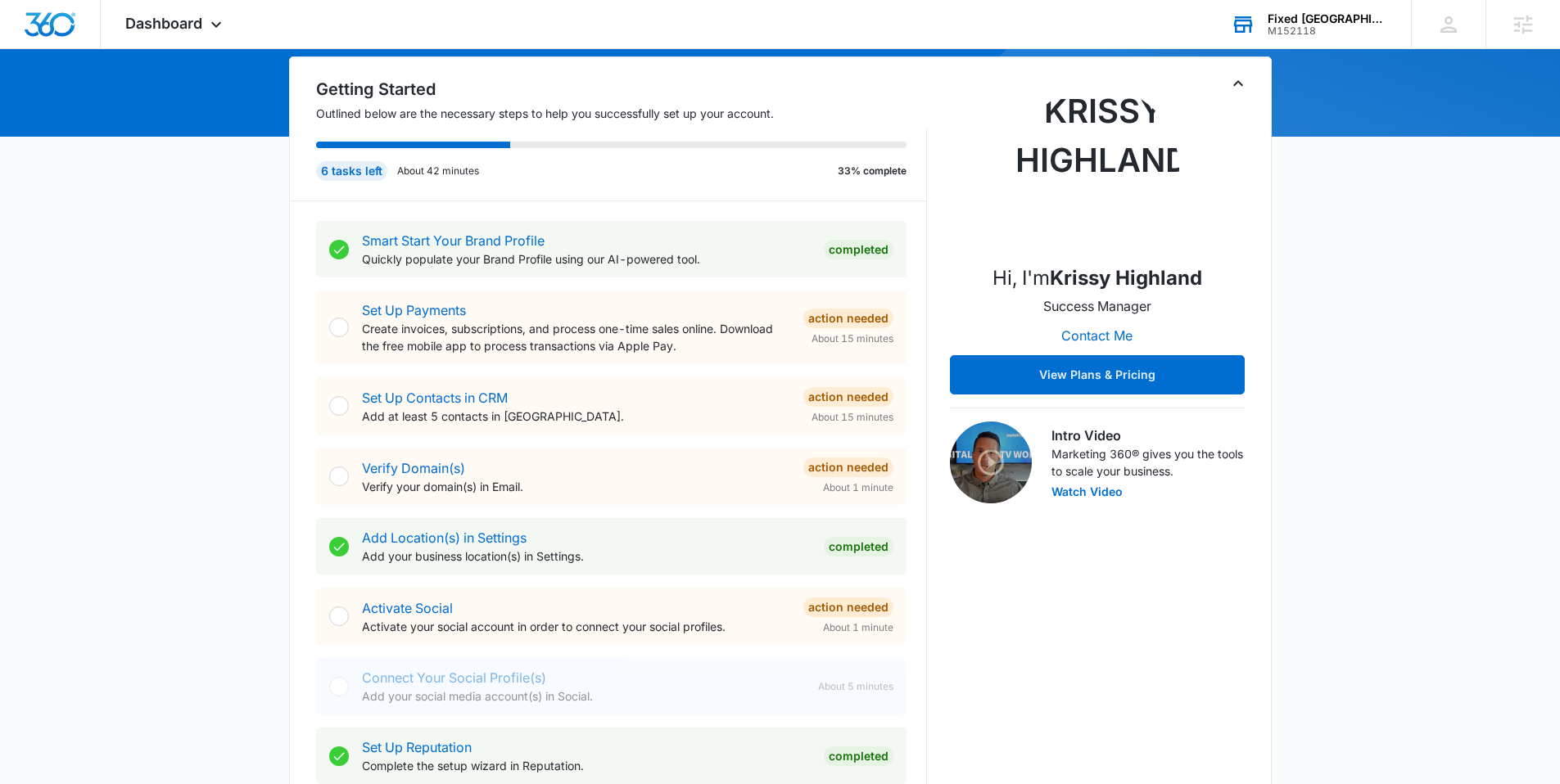
scroll to position [159, 0]
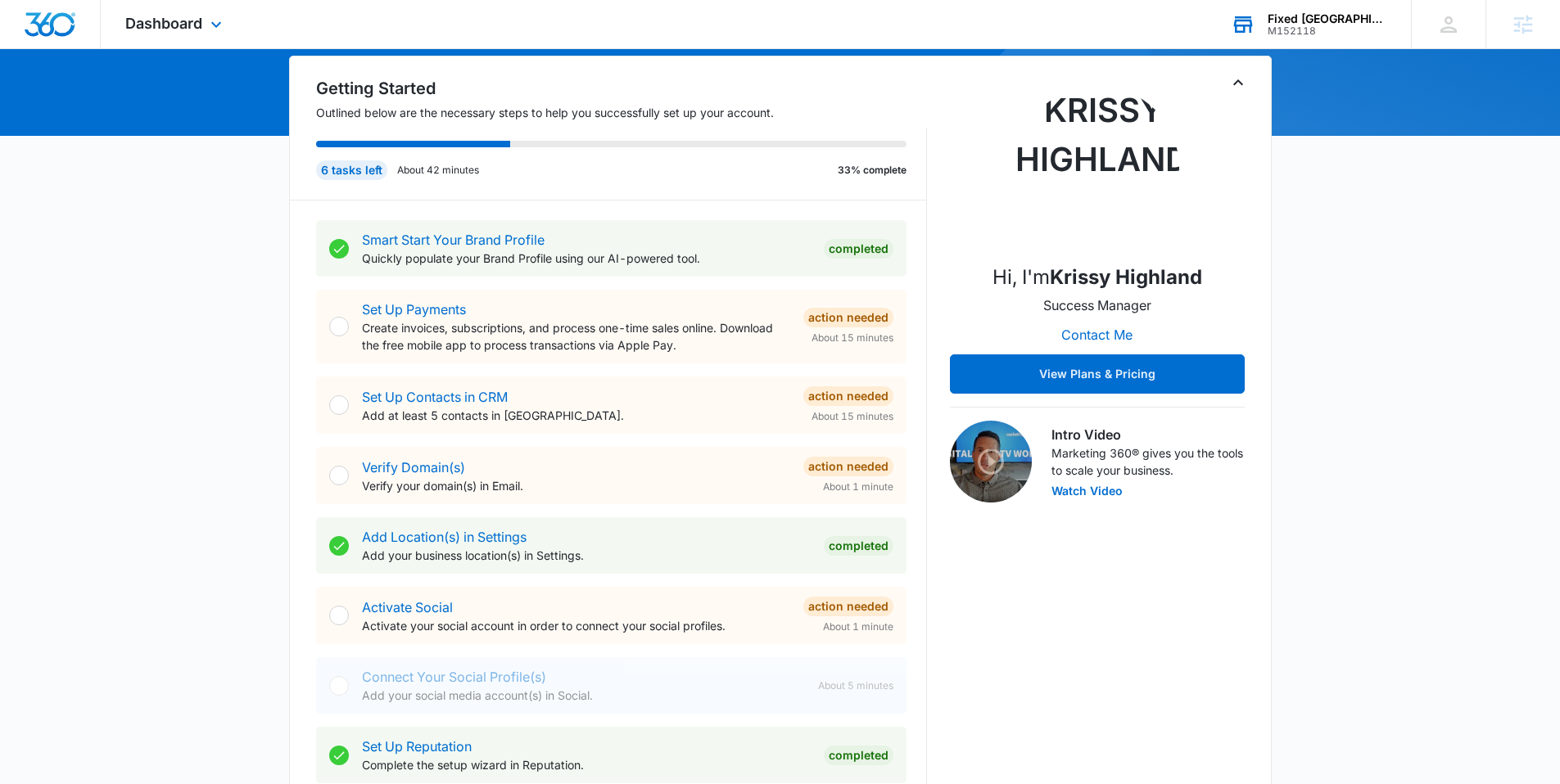
click at [205, 23] on div "Dashboard Apps Reputation Websites Forms CRM Email Social Content Ads Intellige…" at bounding box center [176, 24] width 150 height 48
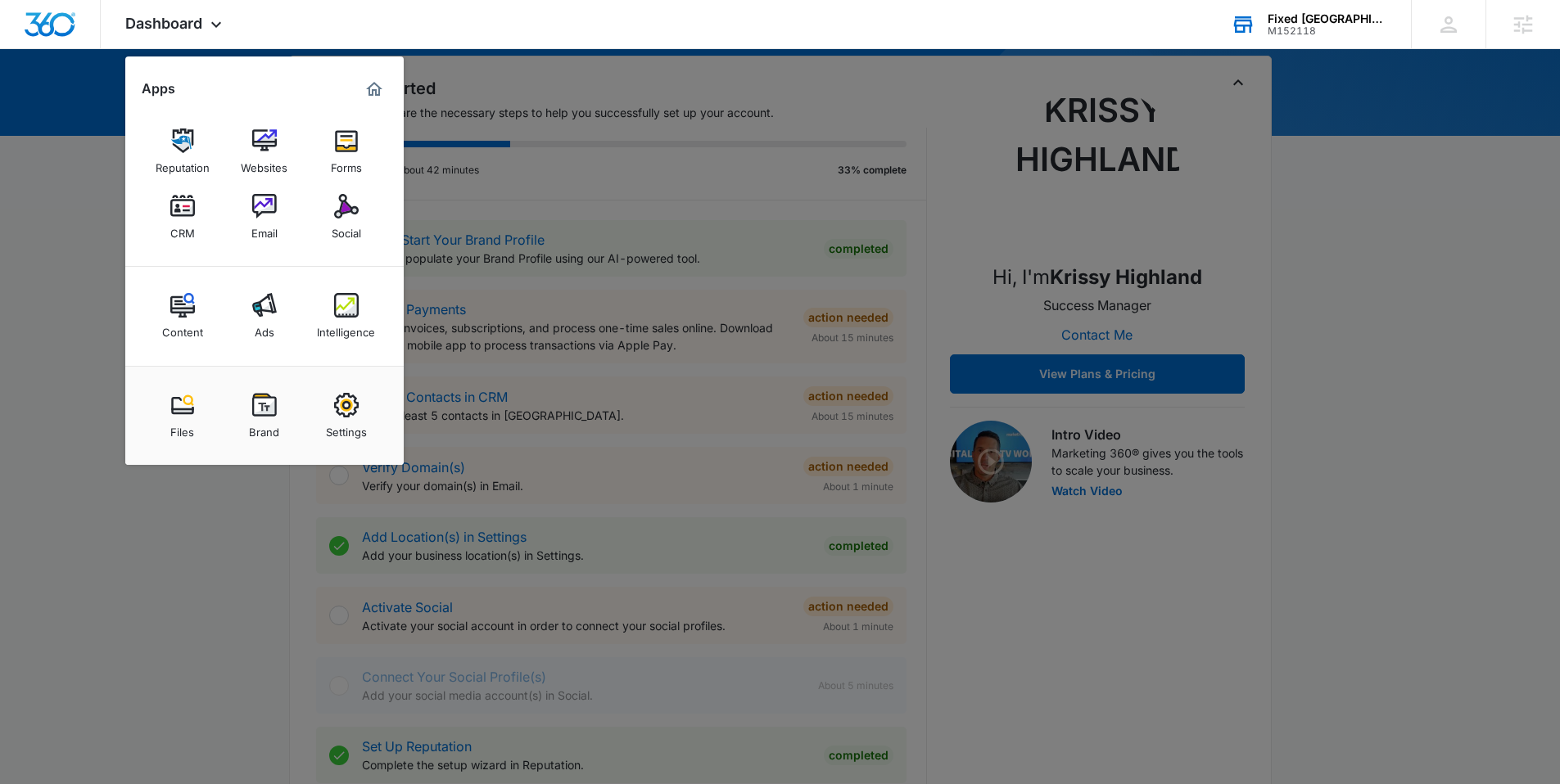
click at [104, 200] on div at bounding box center [780, 392] width 1560 height 784
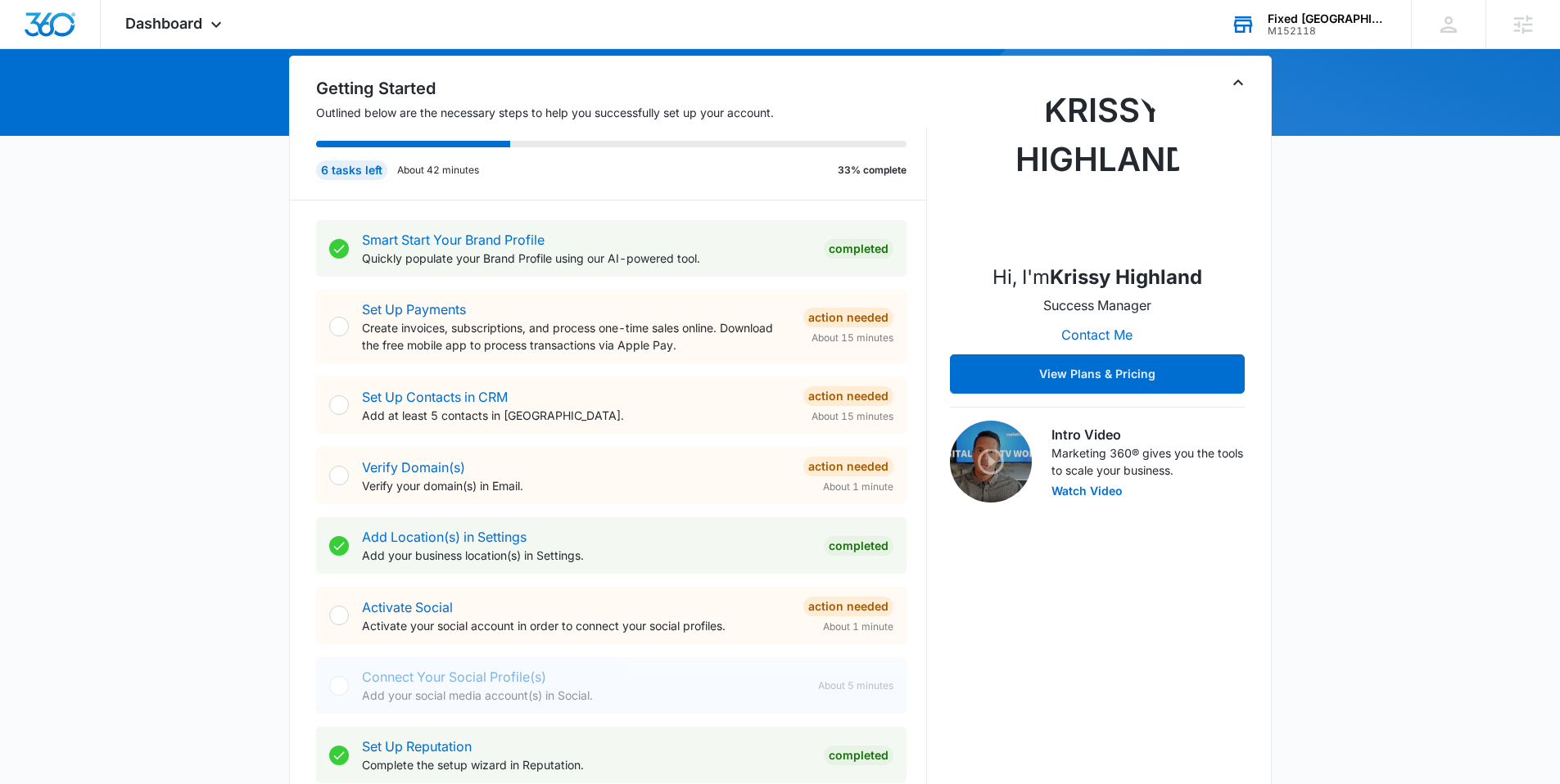
click at [480, 93] on h2 "Getting Started" at bounding box center [621, 88] width 611 height 25
click at [237, 102] on div "[DATE] is [DATE] Good afternoon, [PERSON_NAME]! Getting Started Outlined below …" at bounding box center [780, 796] width 1560 height 1770
